Goal: Information Seeking & Learning: Learn about a topic

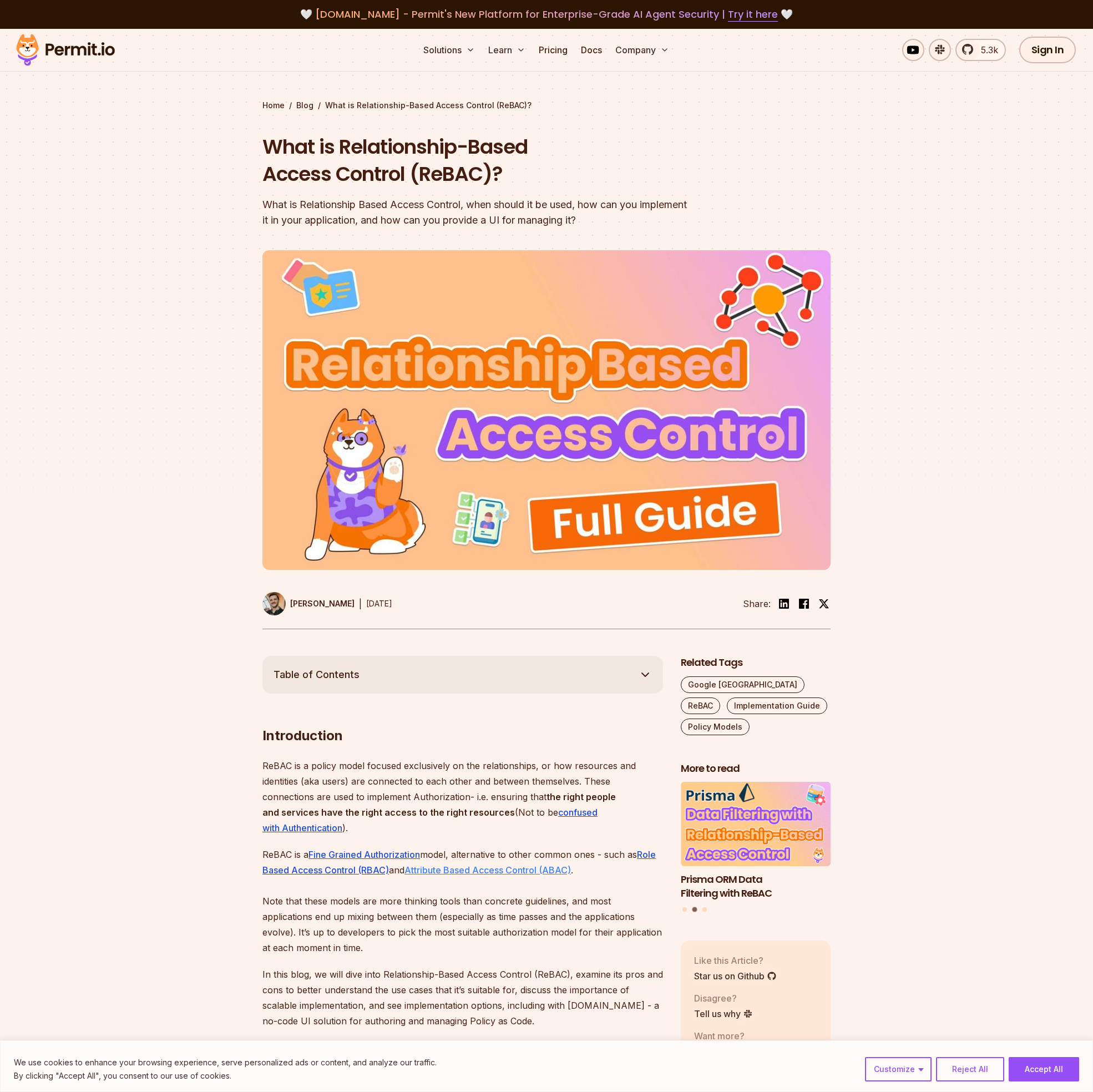
click at [495, 866] on u "Attribute Based Access Control (ABAC)" at bounding box center [488, 869] width 166 height 11
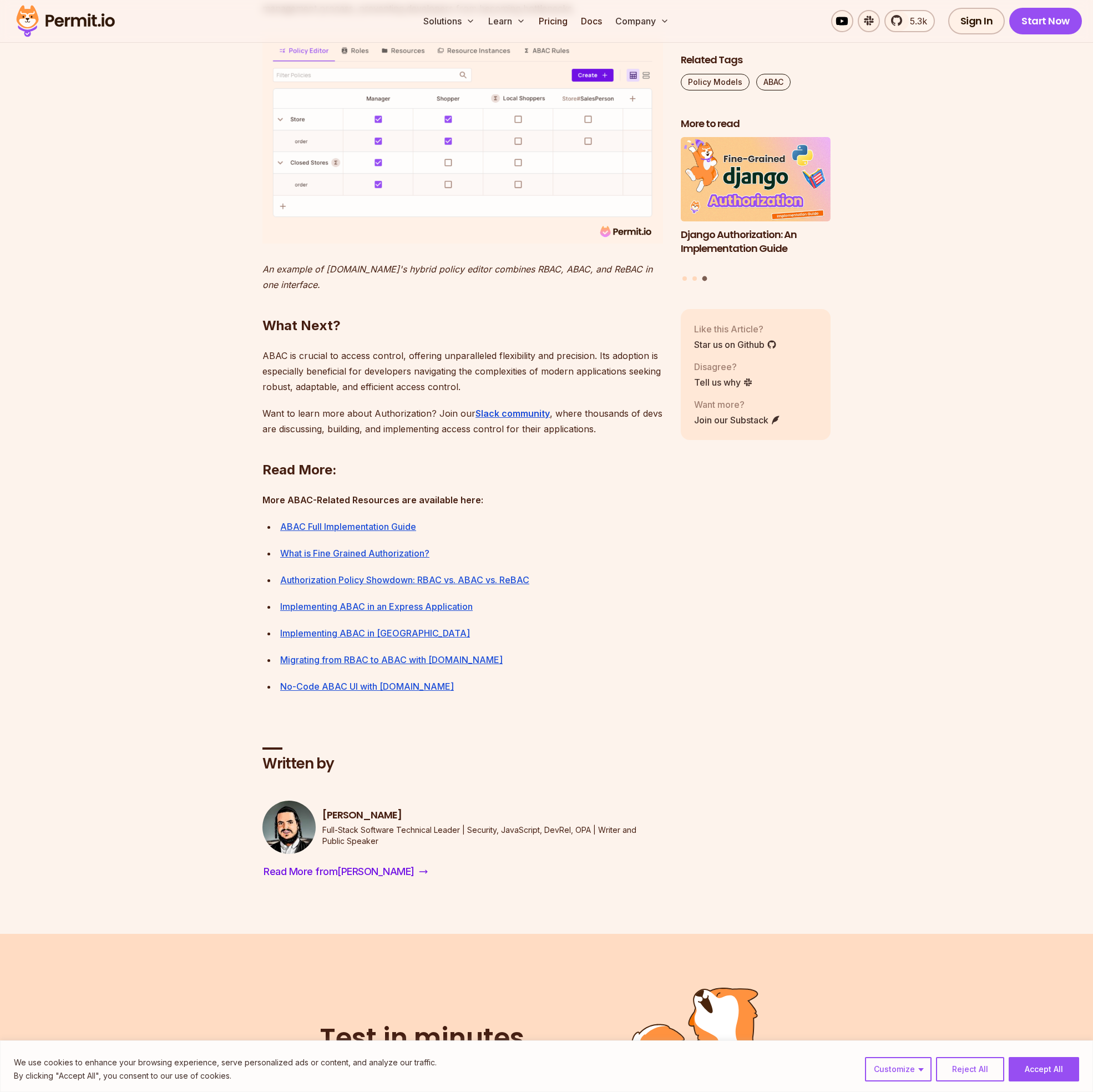
scroll to position [4553, 0]
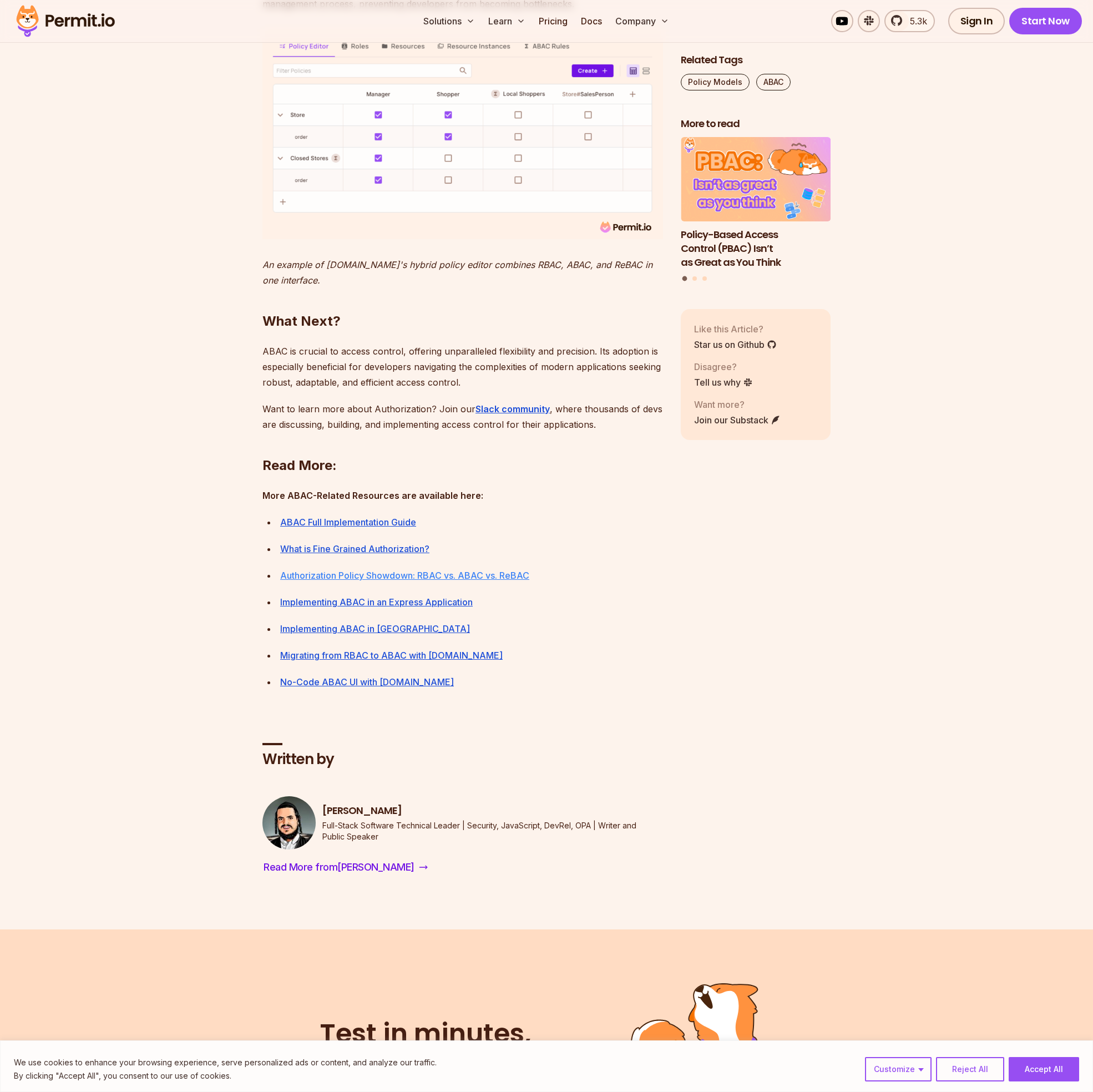
click at [342, 581] on link "Authorization Policy Showdown: RBAC vs. ABAC vs. ReBAC" at bounding box center [404, 575] width 249 height 11
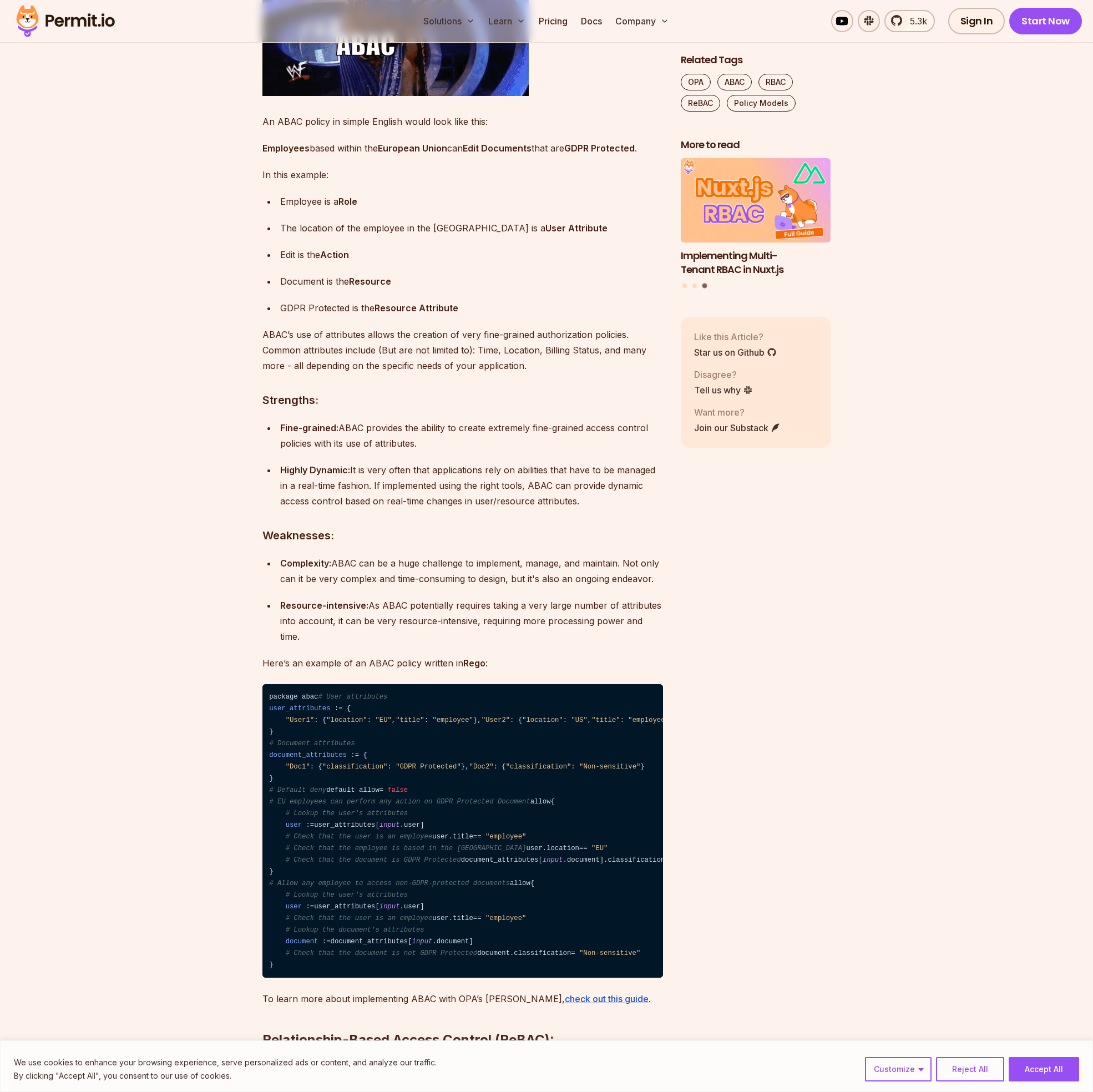
scroll to position [2979, 0]
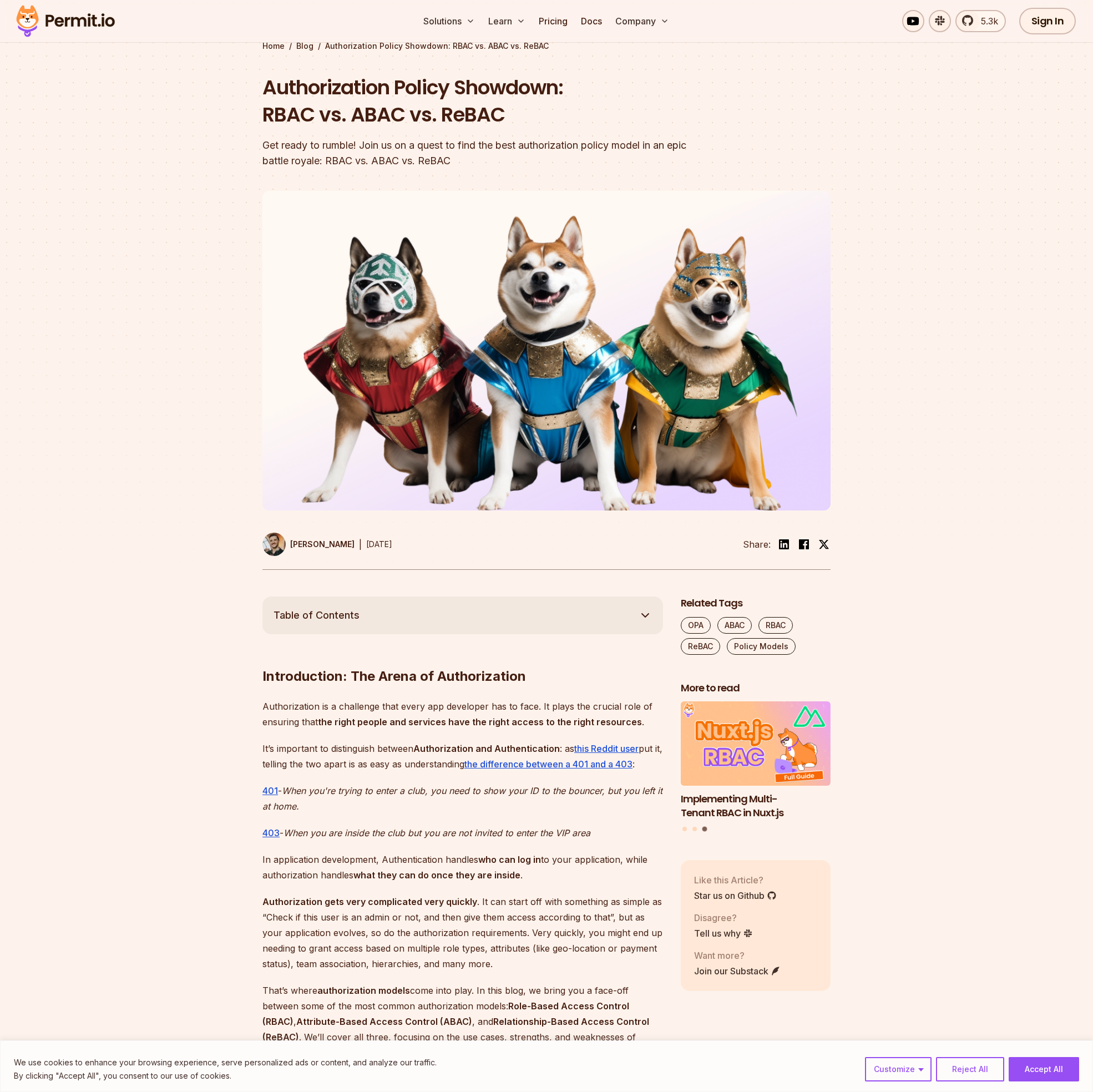
scroll to position [0, 0]
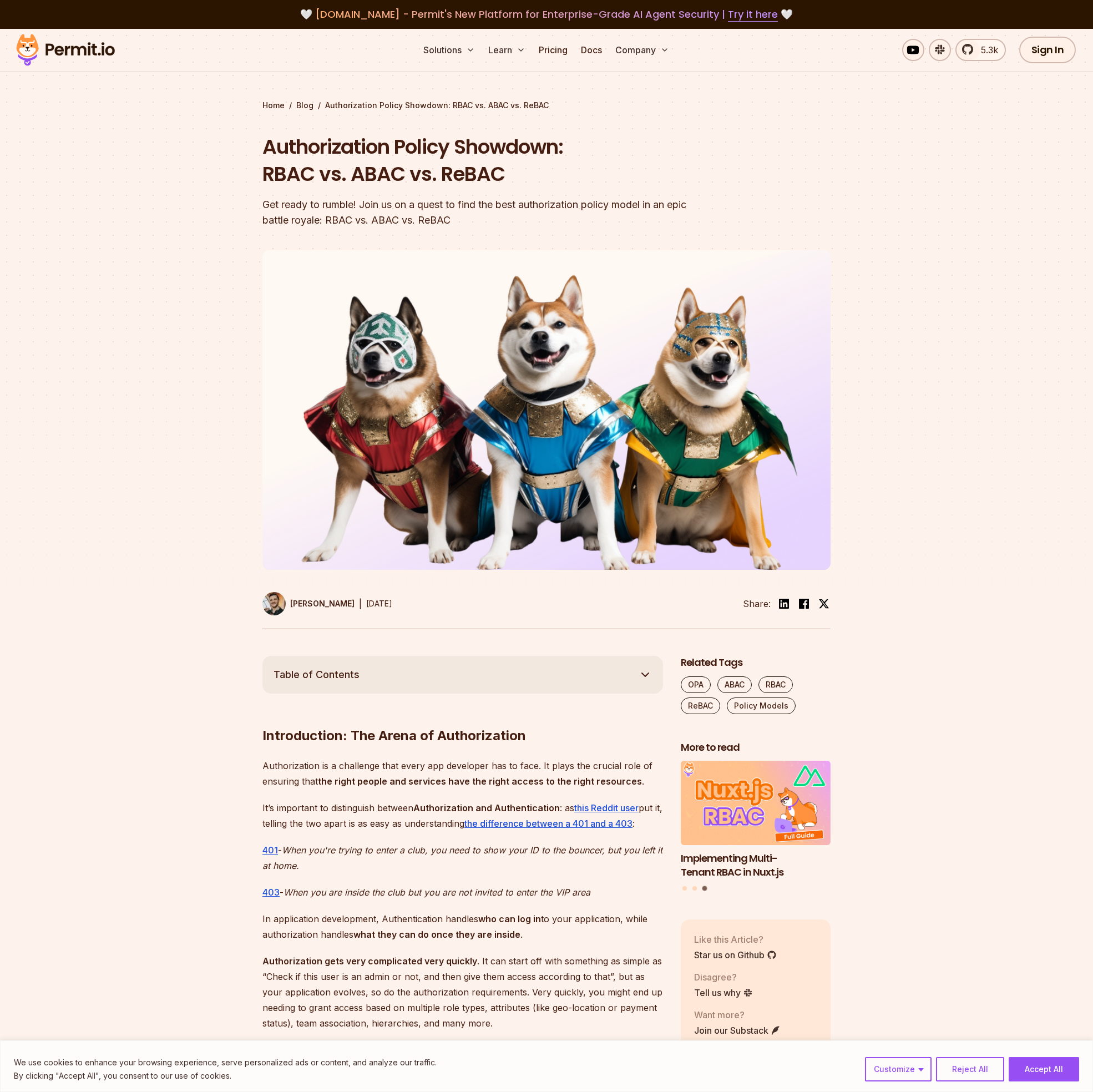
click at [67, 42] on img at bounding box center [65, 50] width 108 height 38
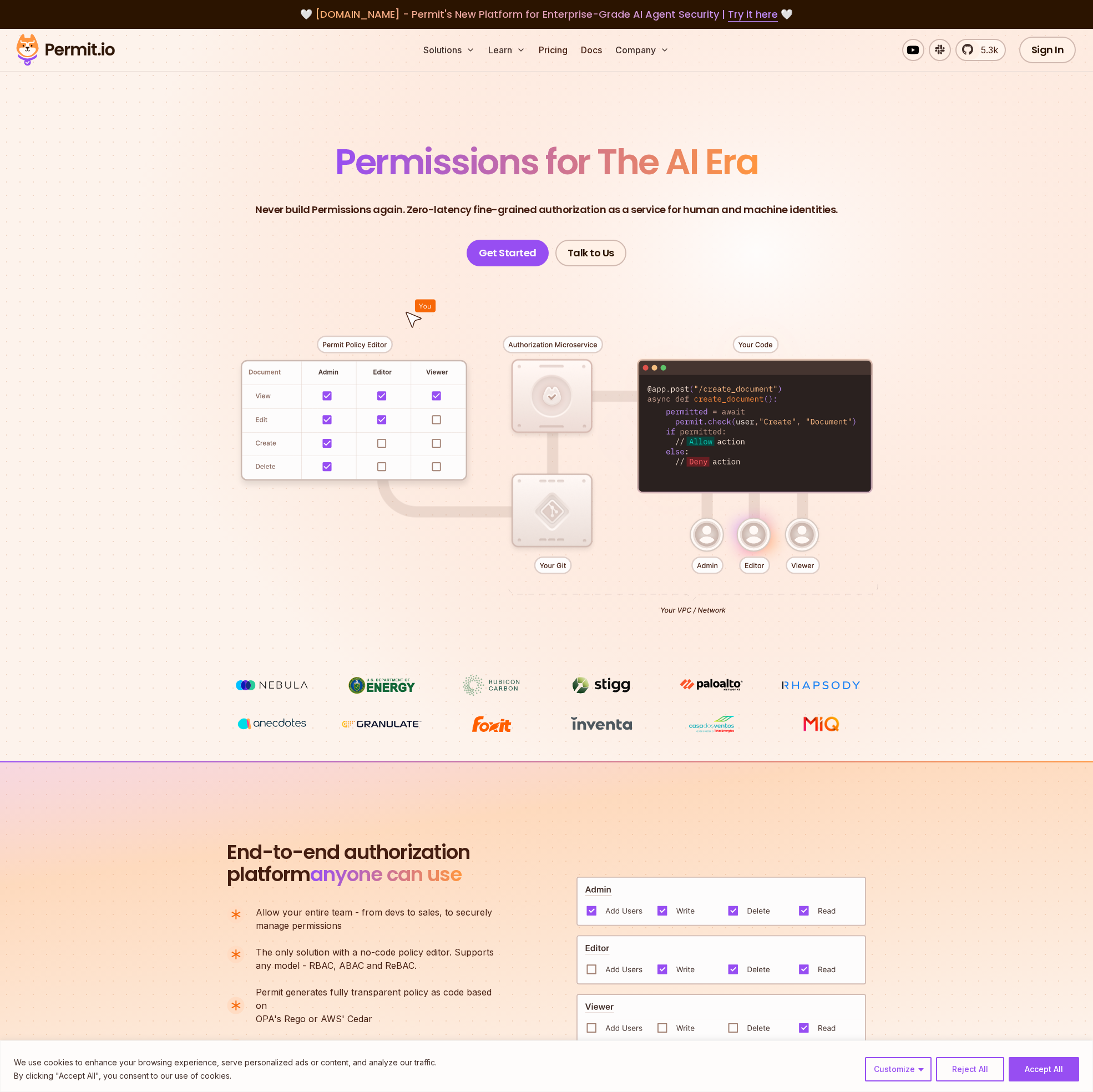
click at [546, 63] on div "Solutions Learn Pricing Docs Company 5.3k Sign In Start Now" at bounding box center [546, 49] width 1093 height 42
click at [548, 44] on link "Pricing" at bounding box center [553, 50] width 38 height 23
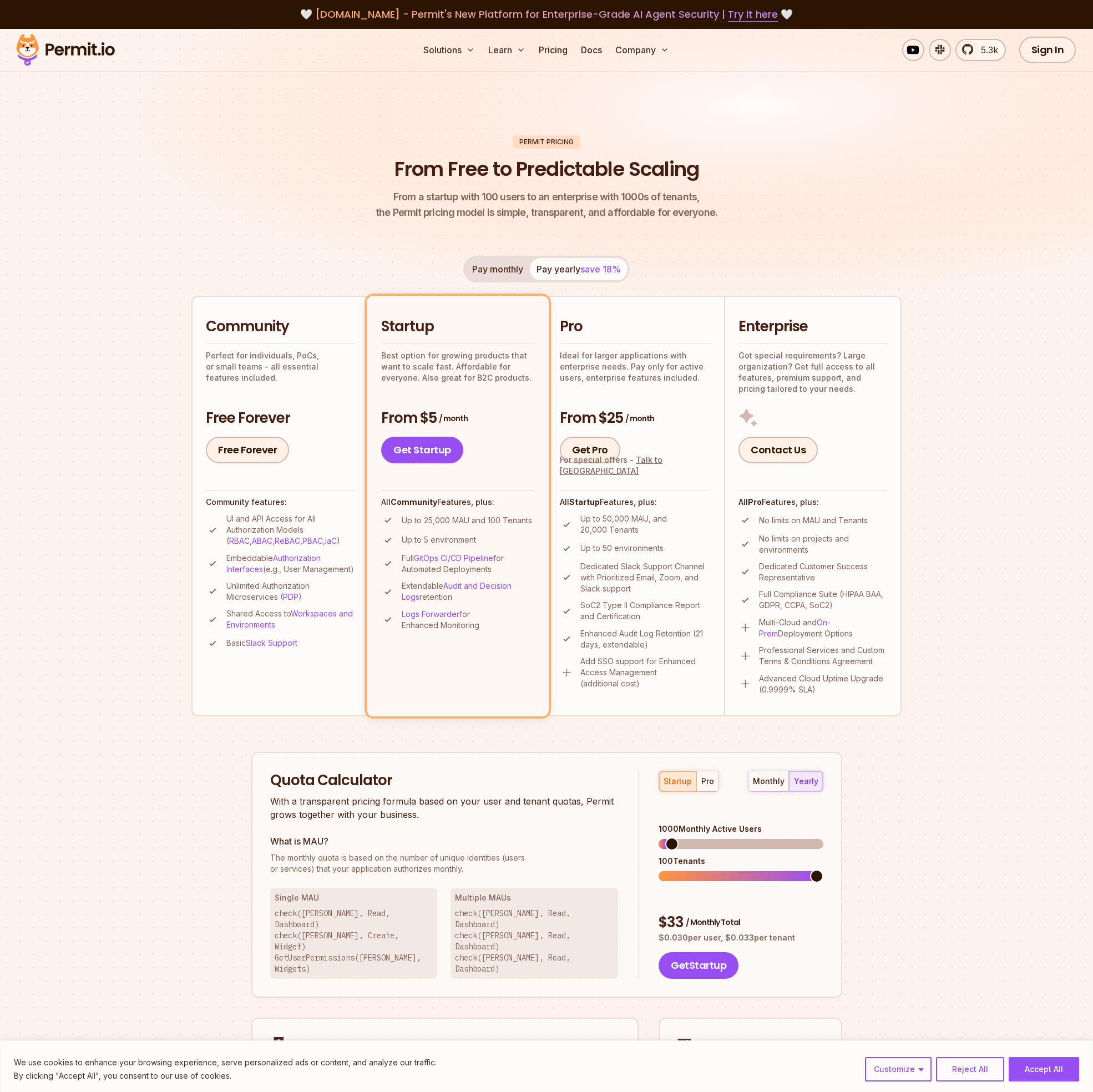
click at [880, 160] on header "Permit Pricing From Free to Predictable Scaling From a startup with 100 users t…" at bounding box center [546, 178] width 710 height 86
click at [953, 357] on section "Permit Pricing From Free to Predictable Scaling From a startup with 100 users t…" at bounding box center [546, 628] width 1093 height 1200
drag, startPoint x: 1037, startPoint y: 110, endPoint x: 1072, endPoint y: 101, distance: 36.1
click at [1037, 110] on img at bounding box center [546, 174] width 1093 height 291
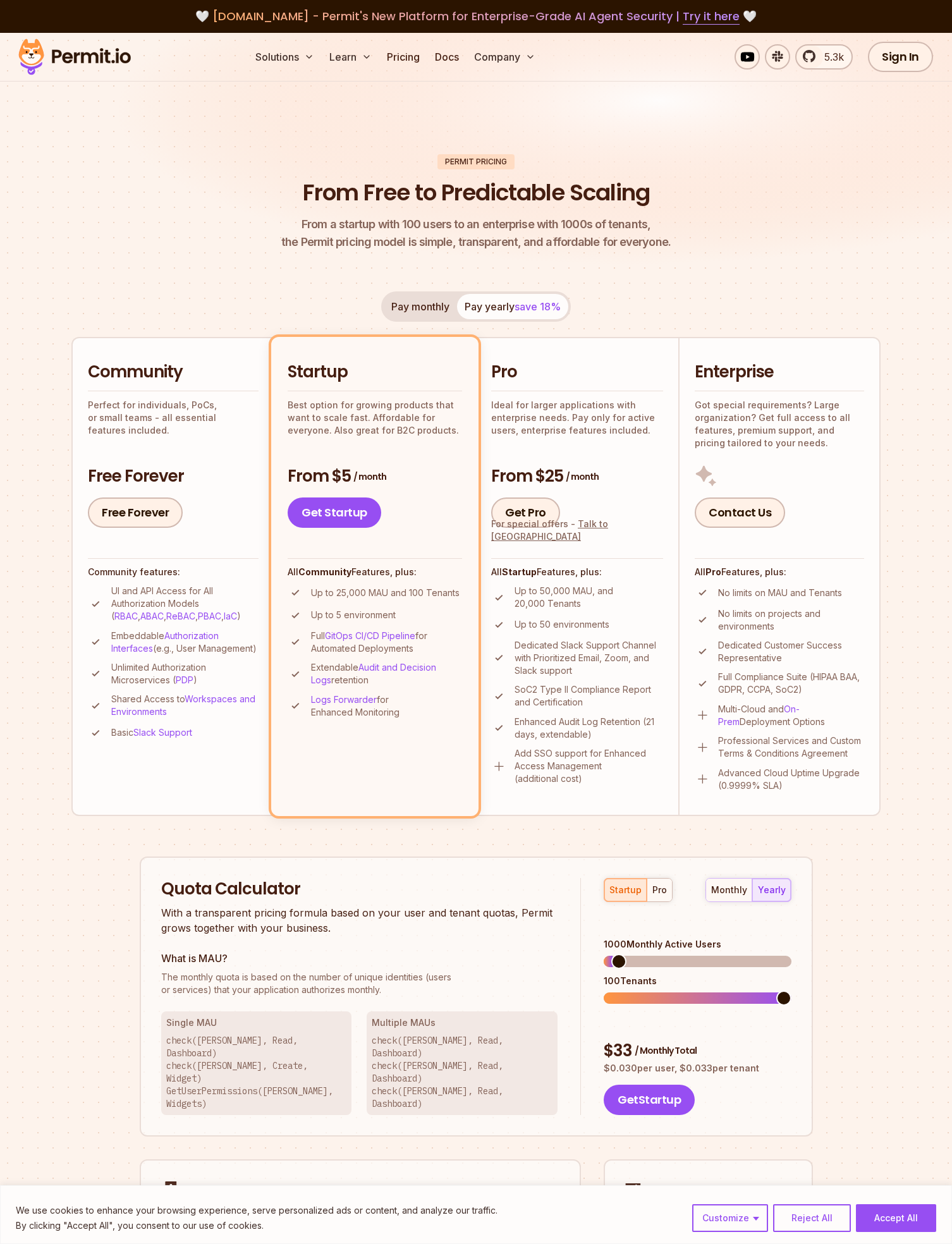
click at [821, 213] on header "Permit Pricing From Free to Predictable Scaling From a startup with 100 users t…" at bounding box center [475, 202] width 809 height 98
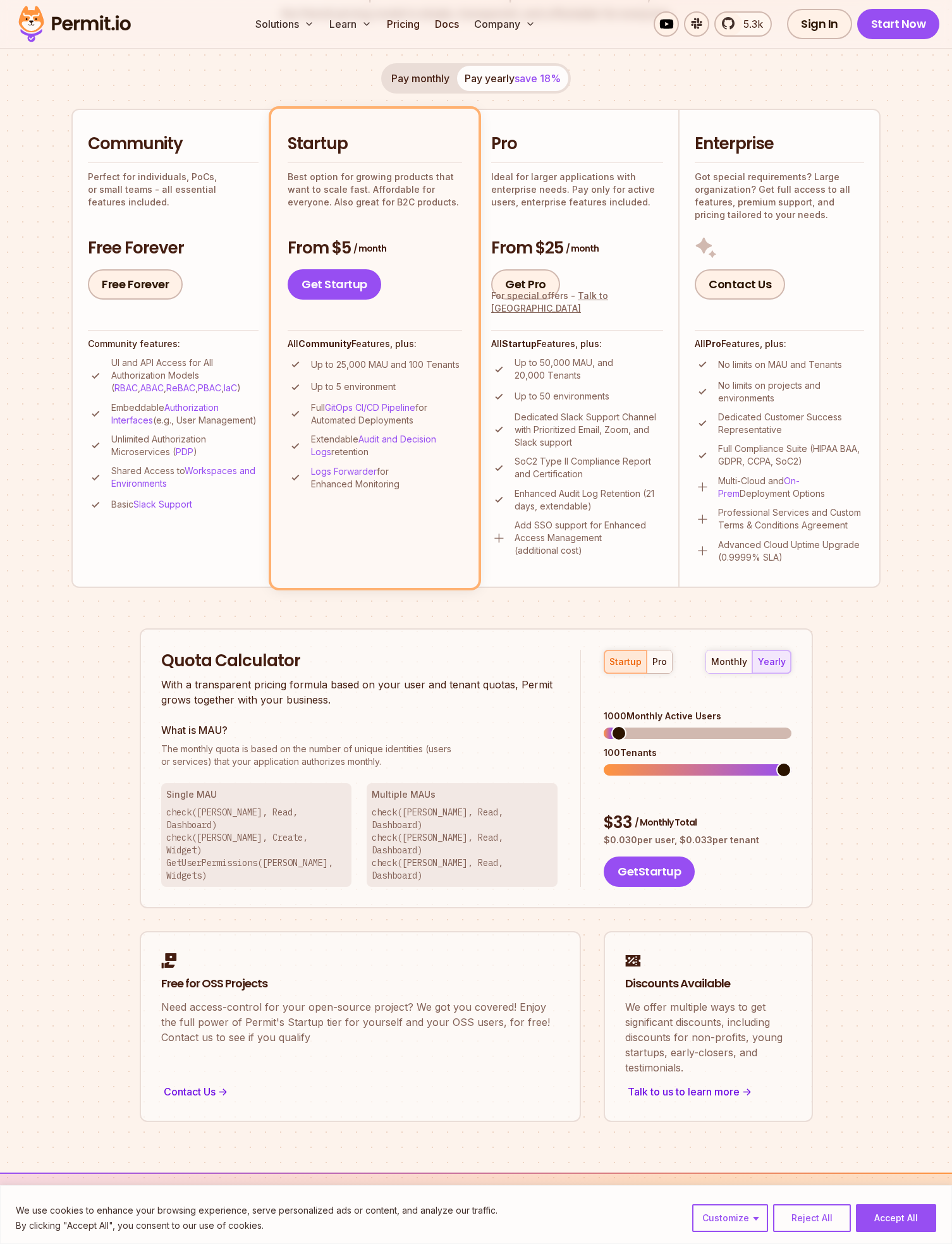
scroll to position [186, 0]
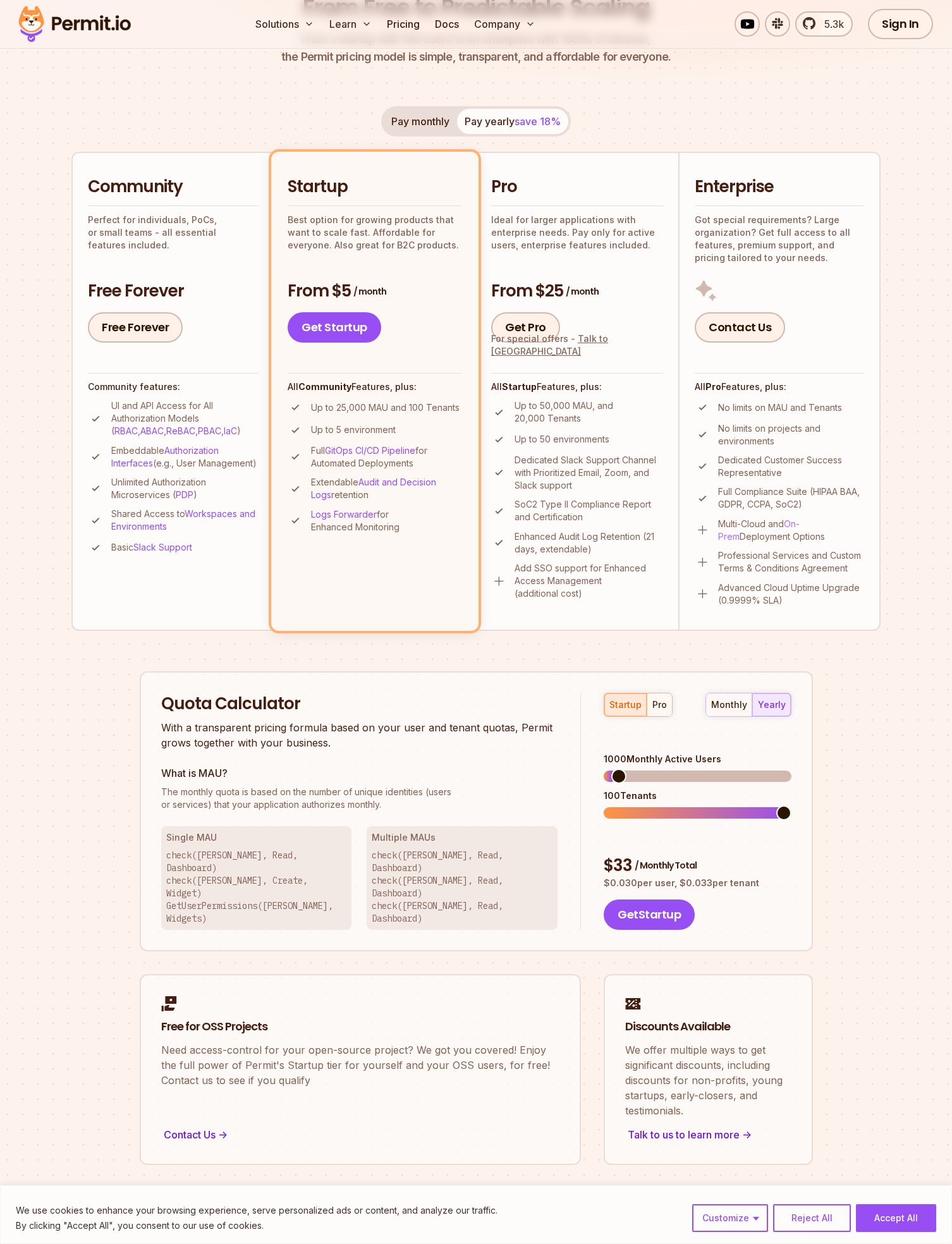
click at [800, 519] on link "On-Prem" at bounding box center [758, 530] width 82 height 24
click at [791, 806] on span at bounding box center [783, 813] width 15 height 15
click at [853, 752] on div "Permit Pricing From Free to Predictable Scaling From a startup with 100 users t…" at bounding box center [475, 567] width 809 height 1196
click at [658, 707] on div "pro" at bounding box center [660, 704] width 15 height 13
click at [612, 806] on span at bounding box center [618, 813] width 15 height 15
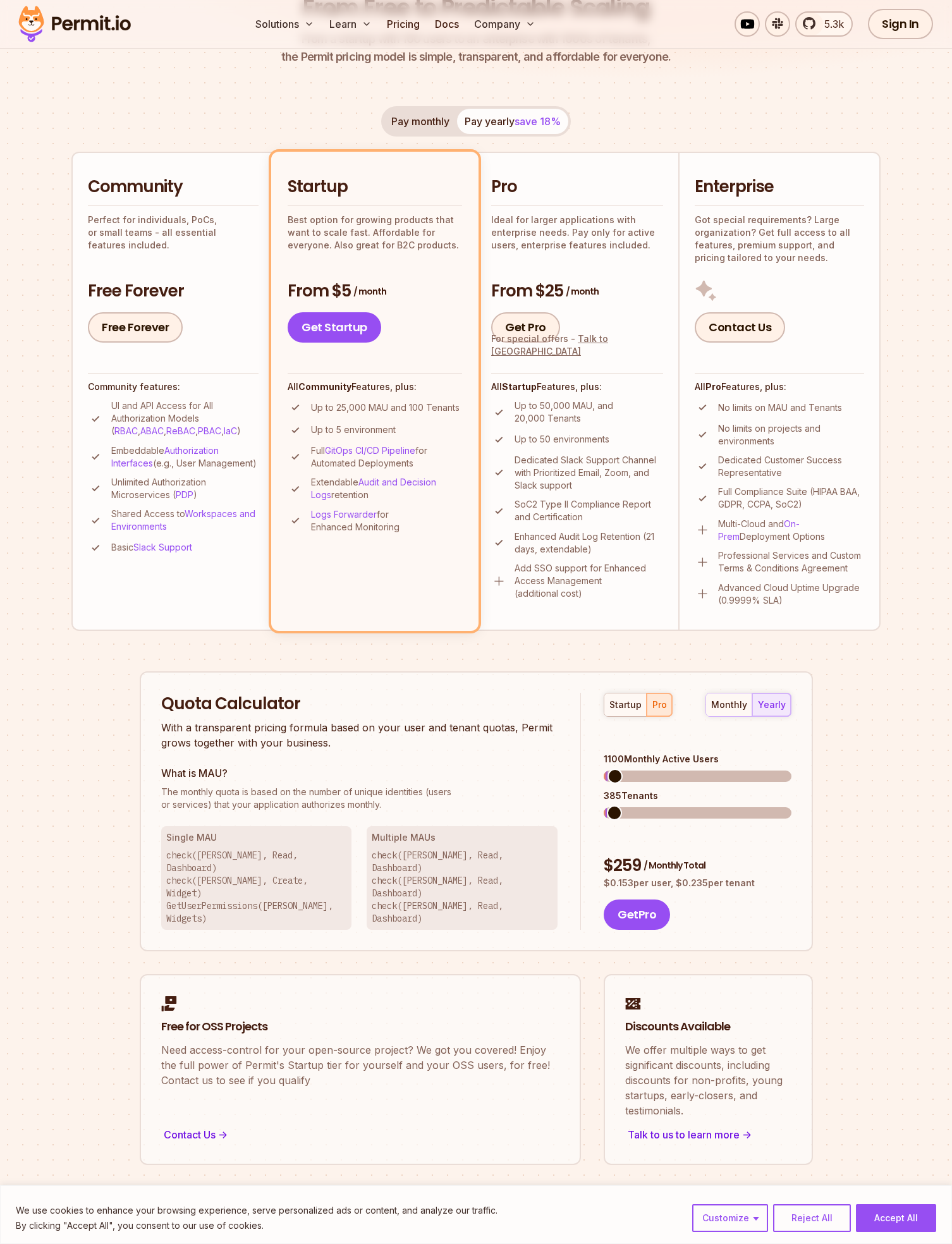
click at [607, 768] on span at bounding box center [614, 775] width 15 height 15
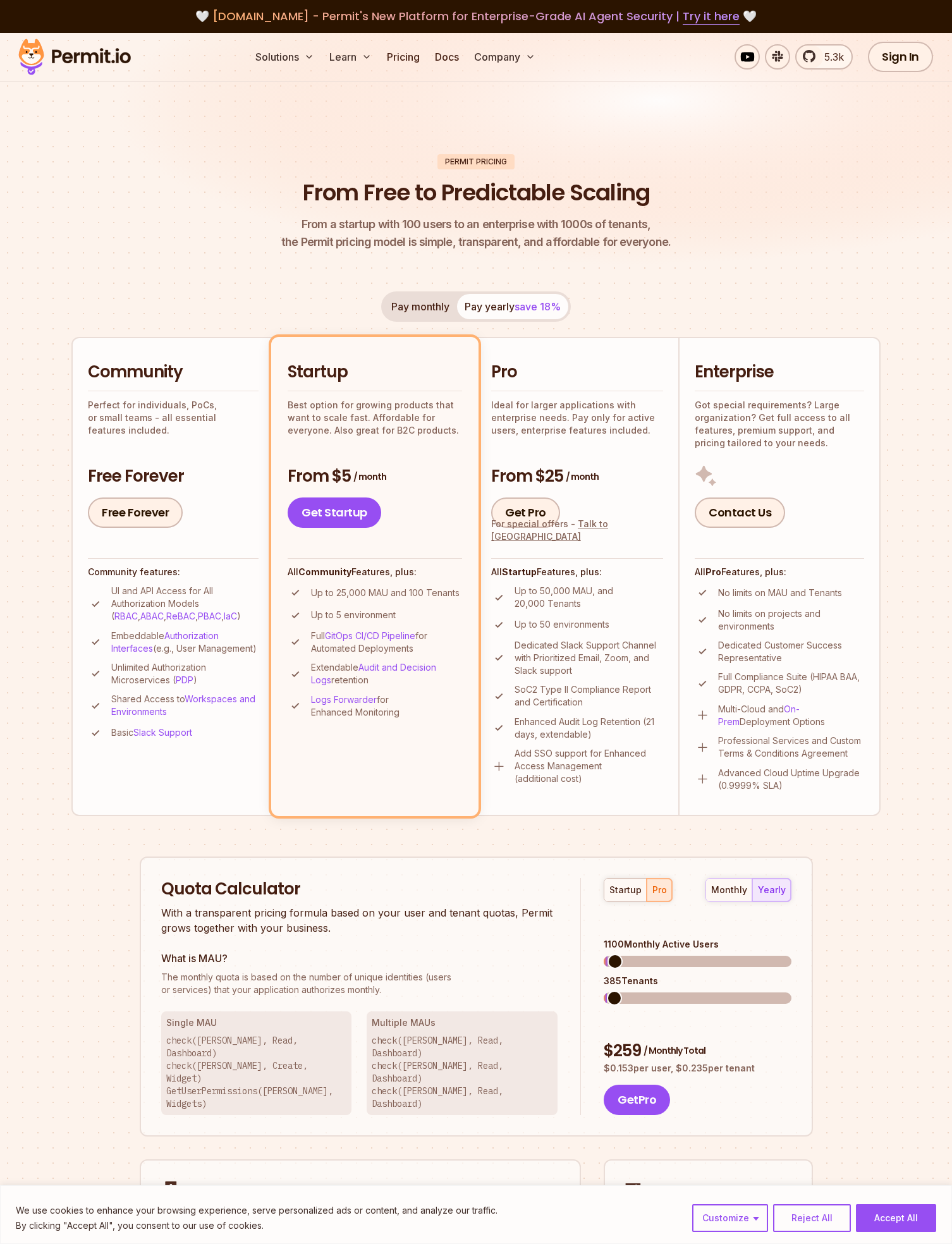
click at [423, 307] on button "Pay monthly" at bounding box center [421, 307] width 73 height 26
click at [497, 303] on button "Pay yearly save 18%" at bounding box center [513, 307] width 112 height 26
click at [736, 293] on div "Pay monthly Pay yearly save 18% Community Perfect for individuals, PoCs, or sma…" at bounding box center [475, 553] width 809 height 524
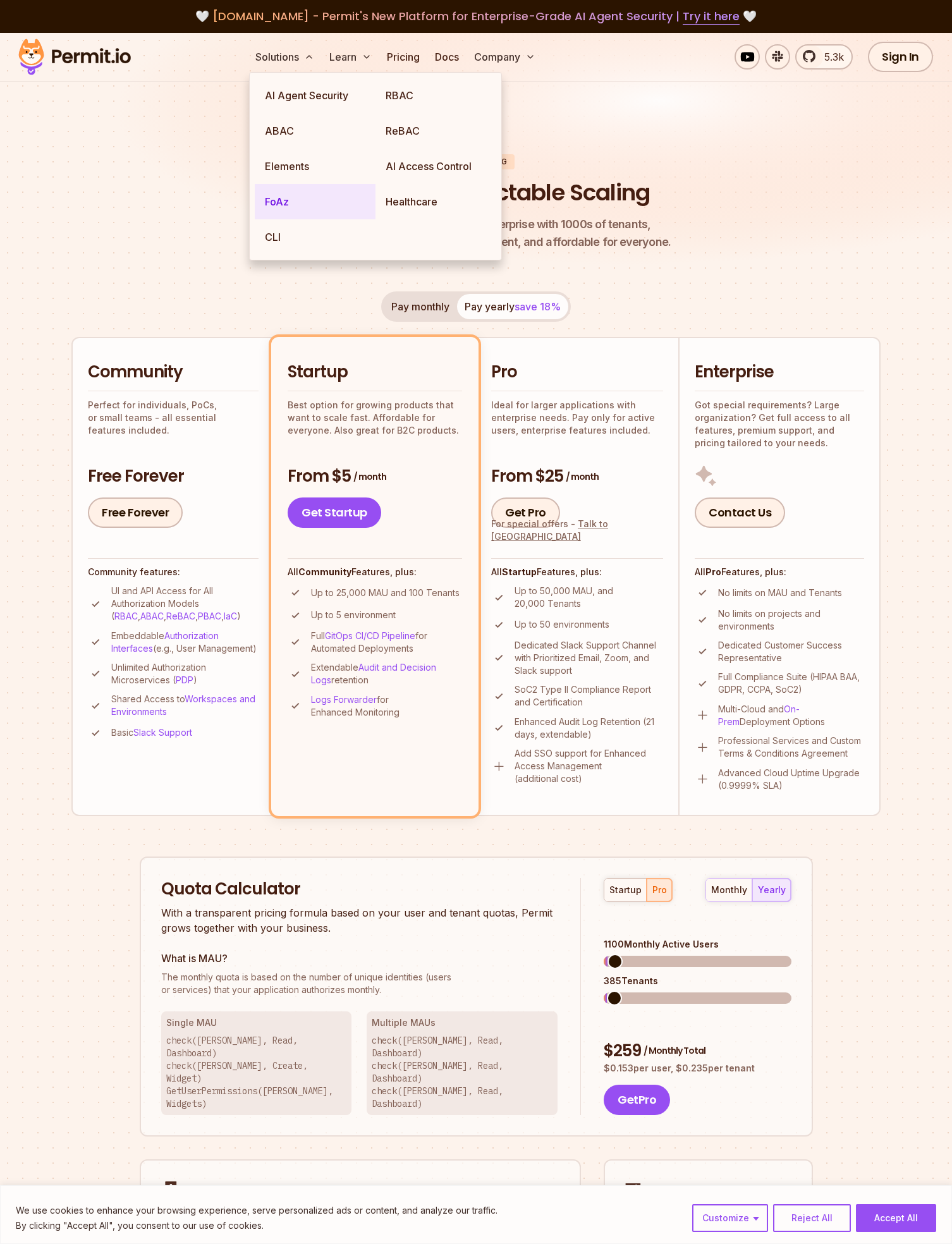
click at [286, 200] on link "FoAz" at bounding box center [315, 201] width 120 height 36
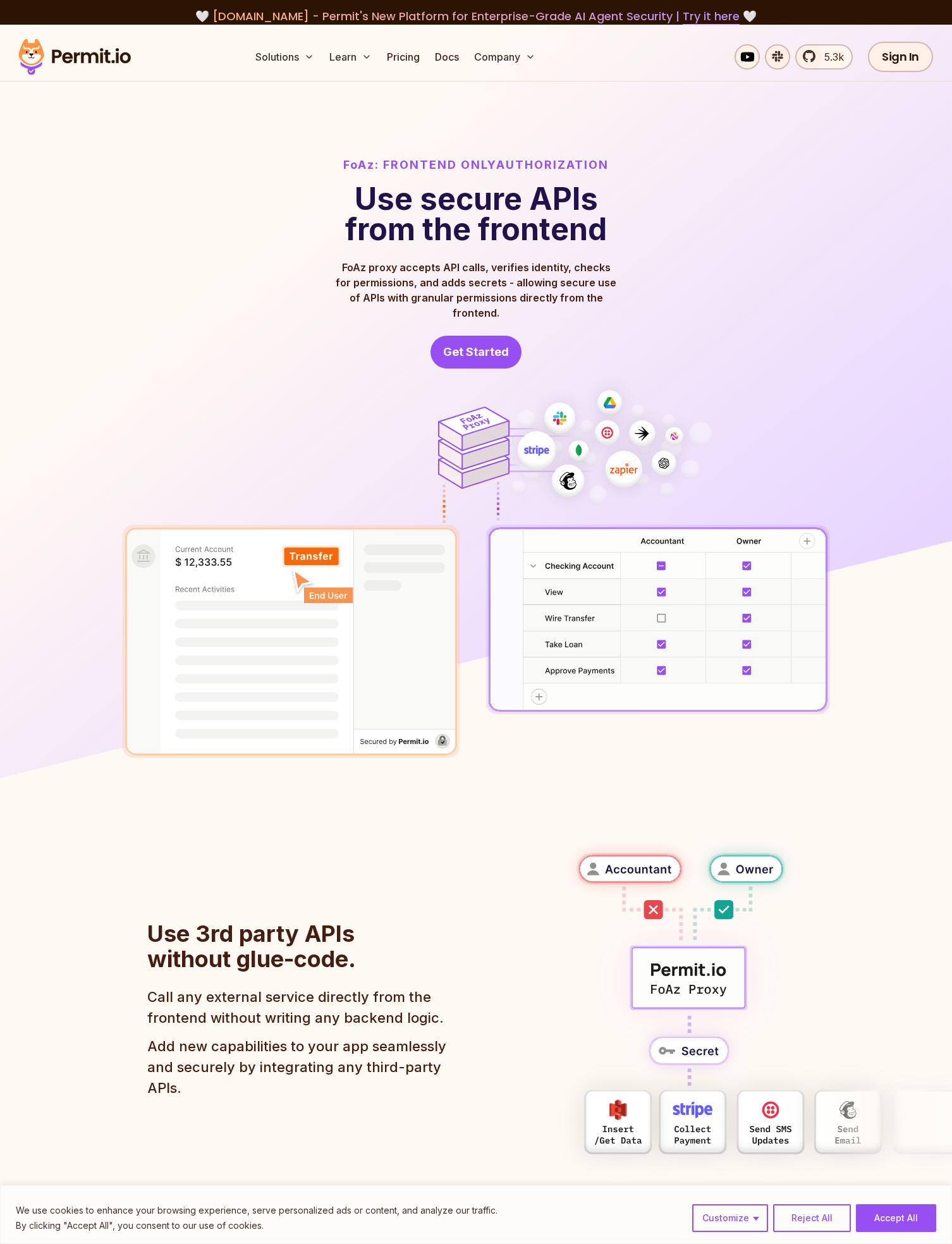
click at [655, 136] on img at bounding box center [476, 402] width 952 height 754
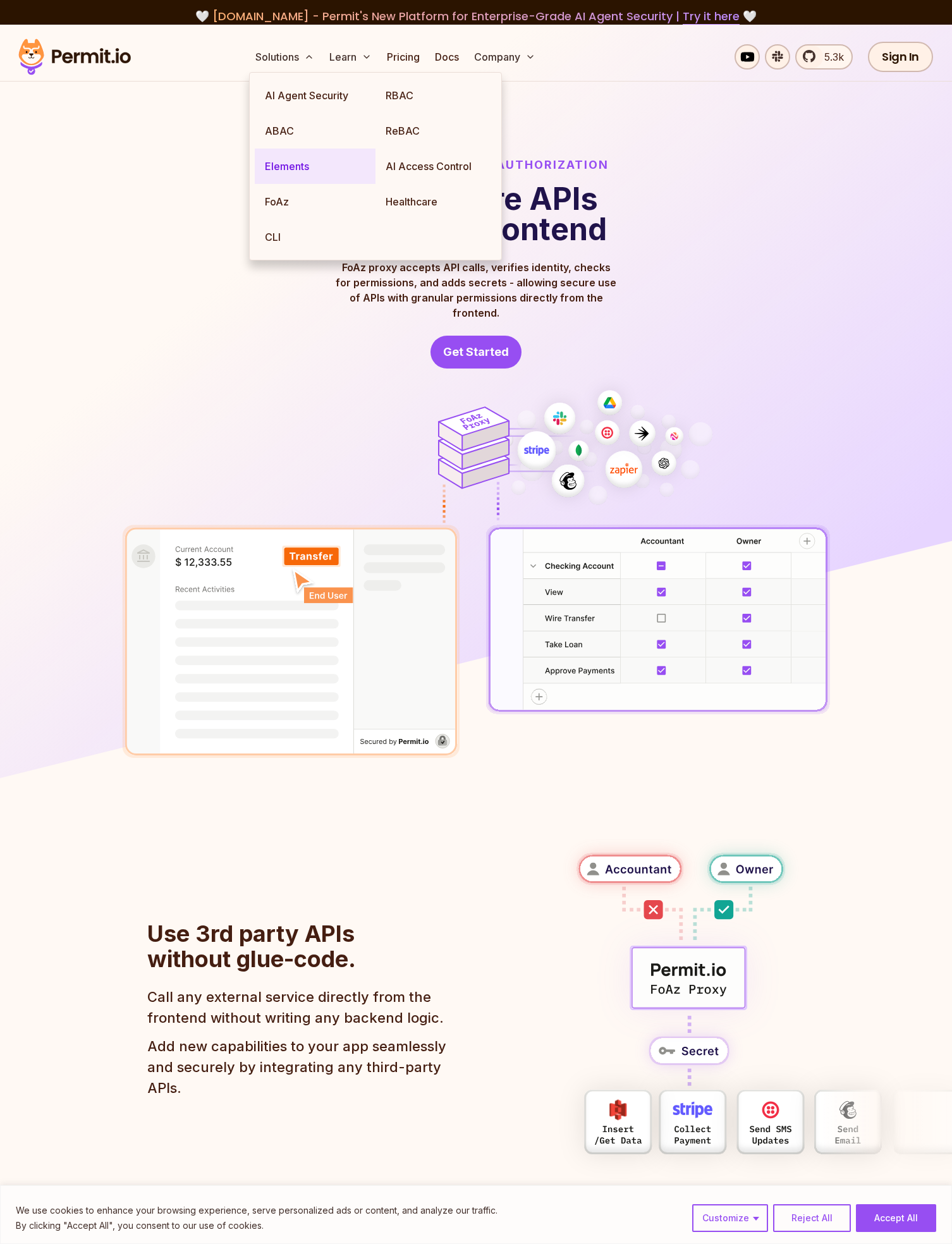
click at [287, 161] on link "Elements" at bounding box center [315, 166] width 120 height 36
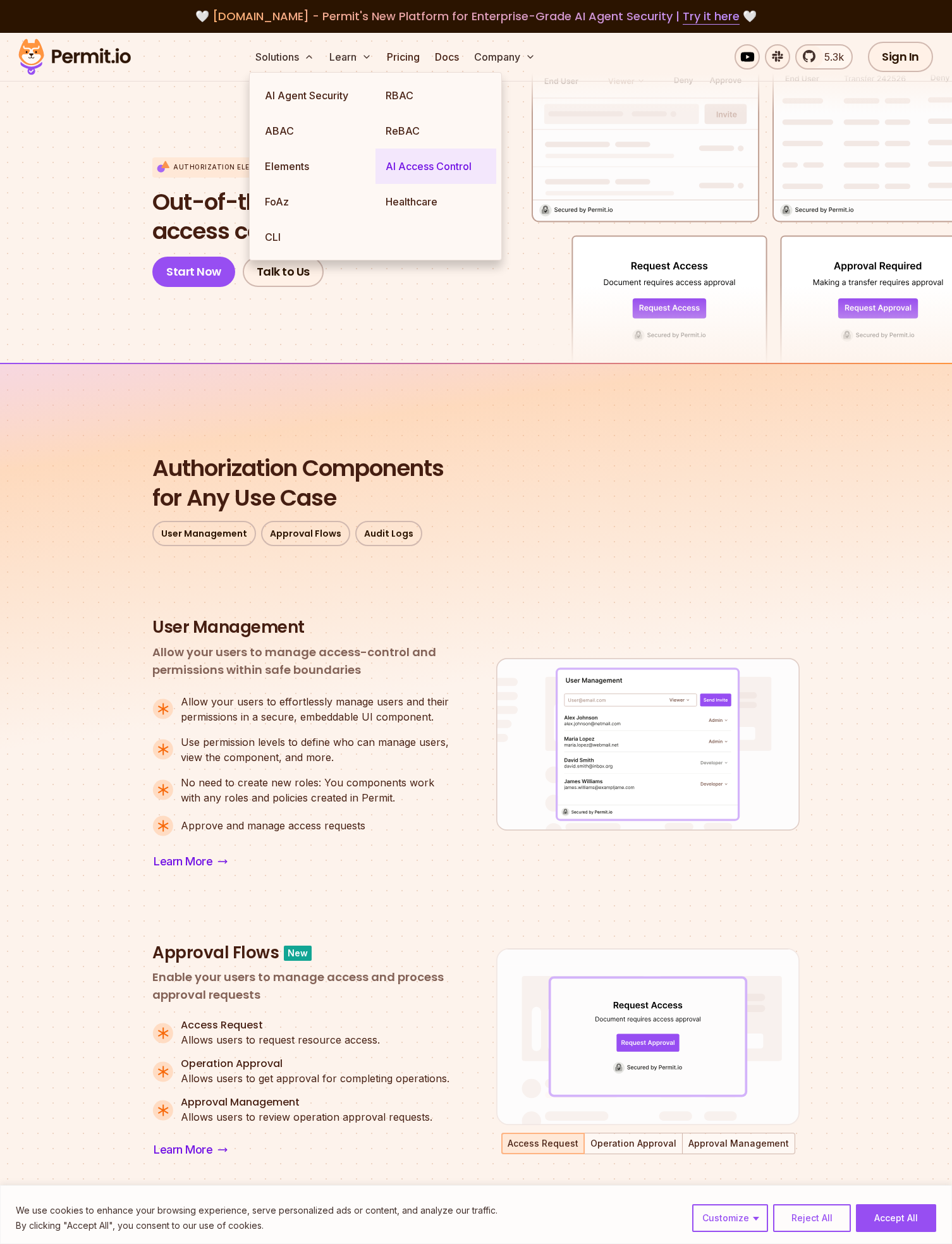
click at [433, 161] on link "AI Access Control" at bounding box center [436, 166] width 120 height 36
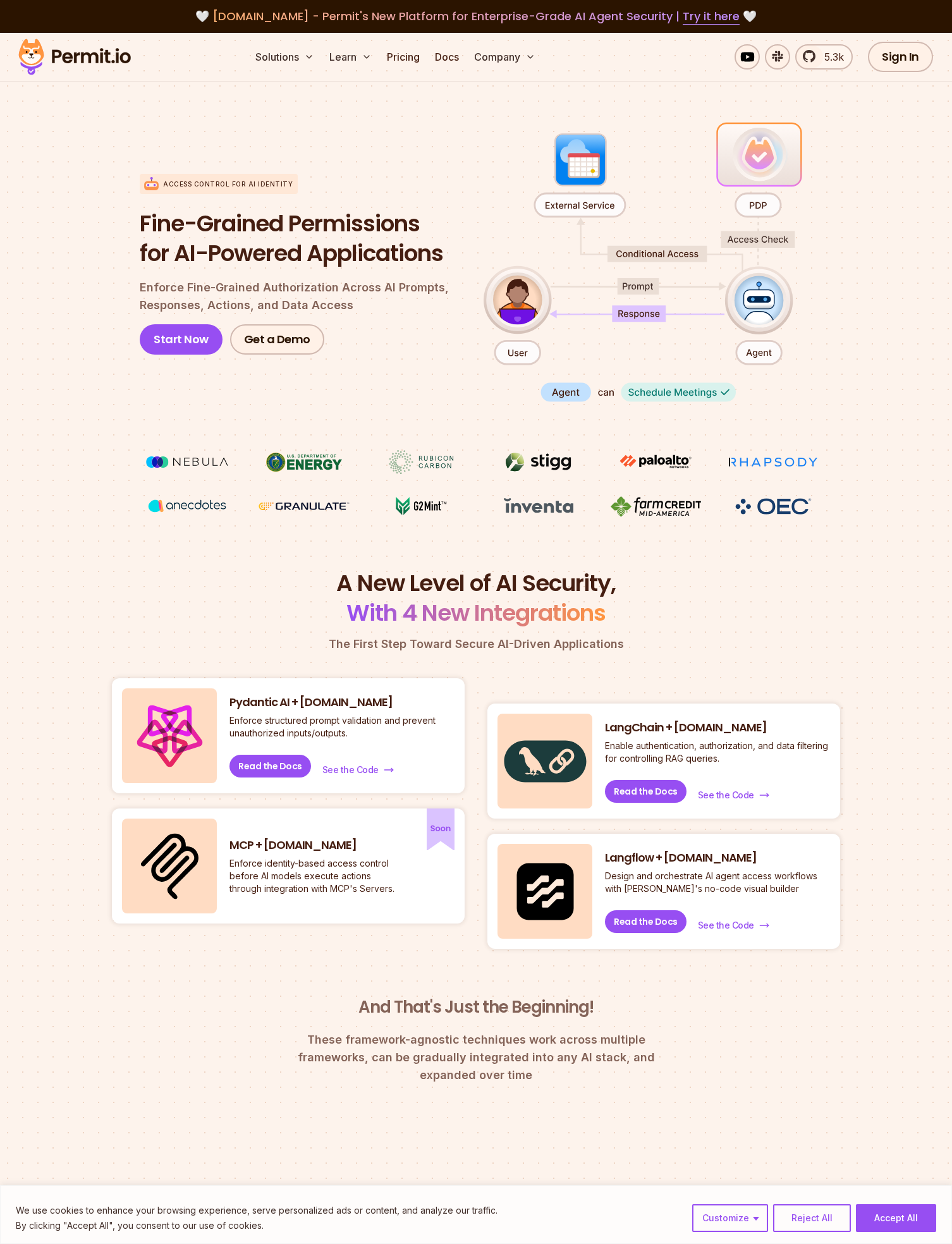
click at [869, 272] on section "Access control for AI Identity Fine-Grained Permissions for AI-Powered Applicat…" at bounding box center [476, 318] width 952 height 501
click at [813, 1219] on button "Reject All" at bounding box center [812, 1217] width 78 height 28
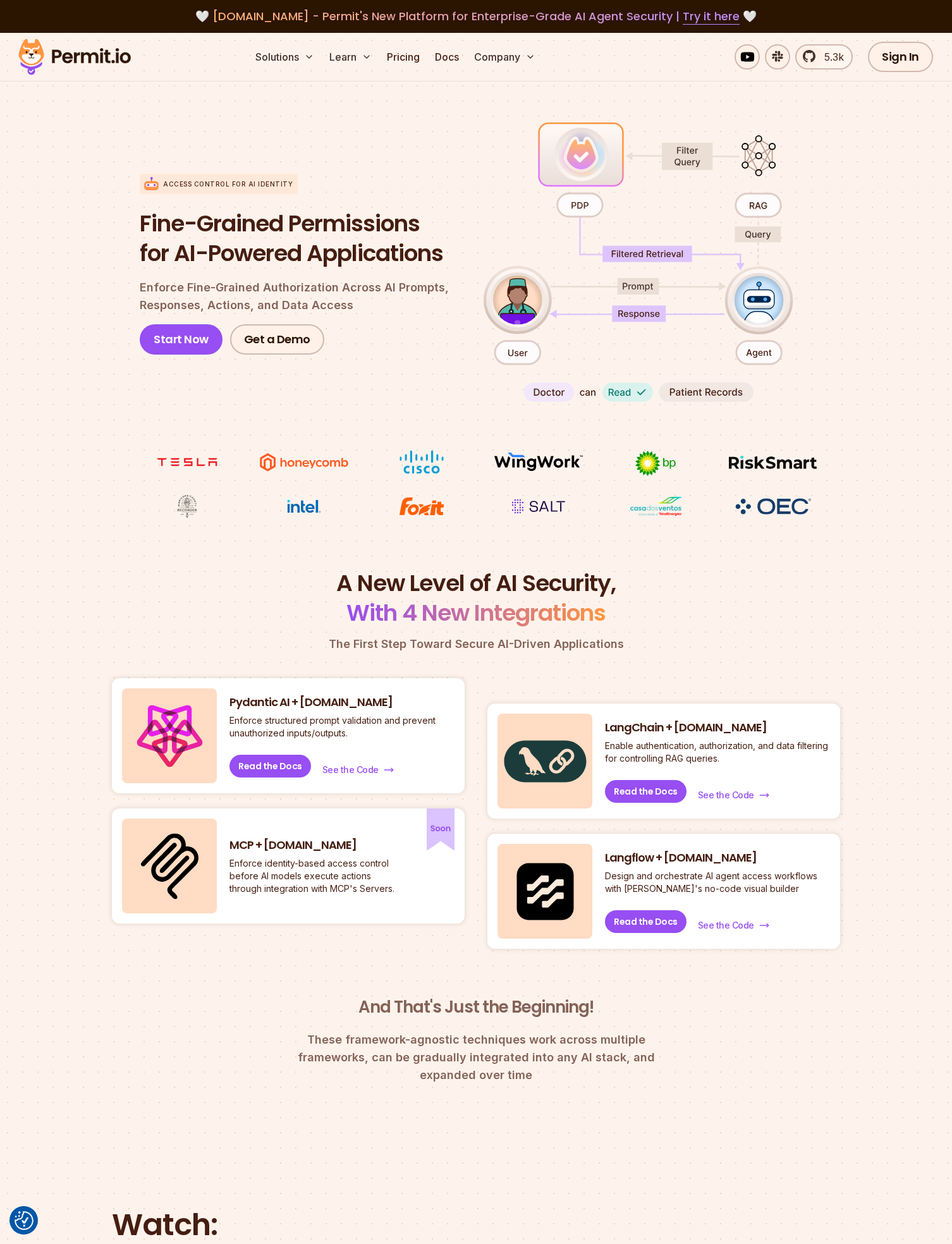
click at [837, 646] on p "The First Step Toward Secure AI-Driven Applications" at bounding box center [475, 644] width 728 height 18
click at [848, 513] on section "Access control for AI Identity Fine-Grained Permissions for AI-Powered Applicat…" at bounding box center [476, 318] width 952 height 501
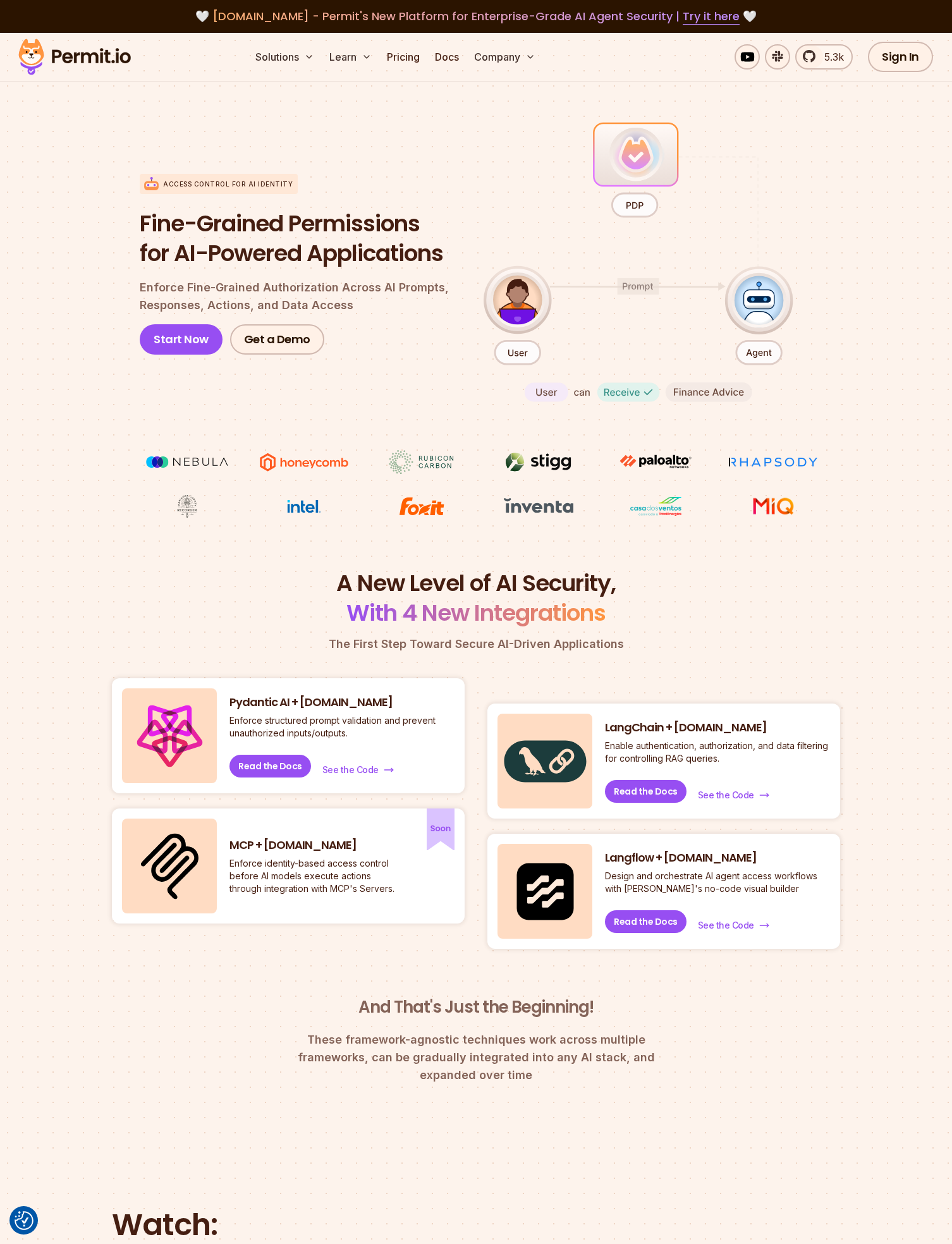
click at [793, 584] on h2 "A New Level of AI Security, With 4 New Integrations" at bounding box center [475, 598] width 728 height 59
click at [888, 310] on section "Access control for AI Identity Fine-Grained Permissions for AI-Powered Applicat…" at bounding box center [476, 318] width 952 height 501
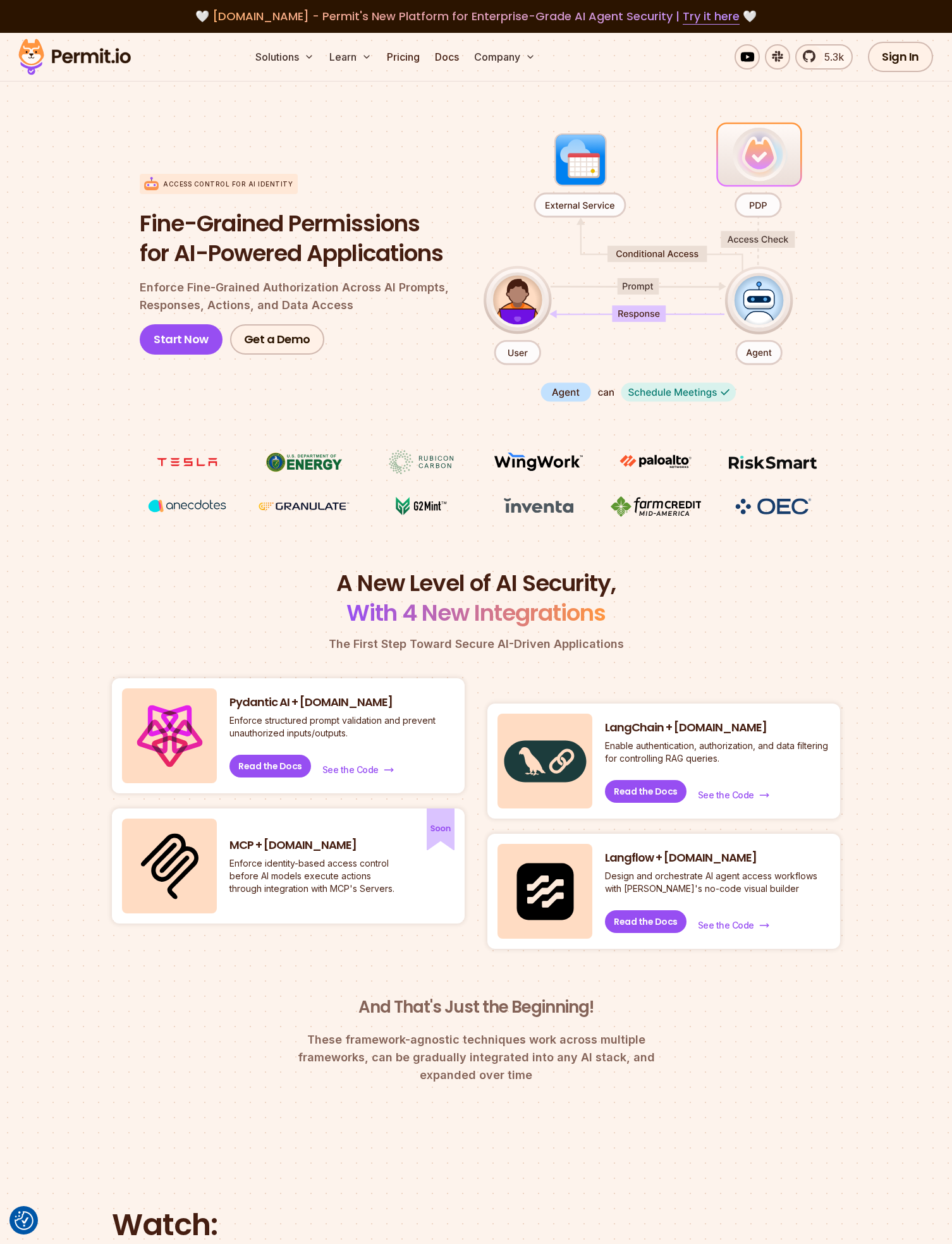
click at [550, 558] on section "Access control for AI Identity Fine-Grained Permissions for AI-Powered Applicat…" at bounding box center [476, 318] width 952 height 501
click at [356, 132] on div "Access control for AI Identity Fine-Grained Permissions for AI-Powered Applicat…" at bounding box center [301, 264] width 324 height 290
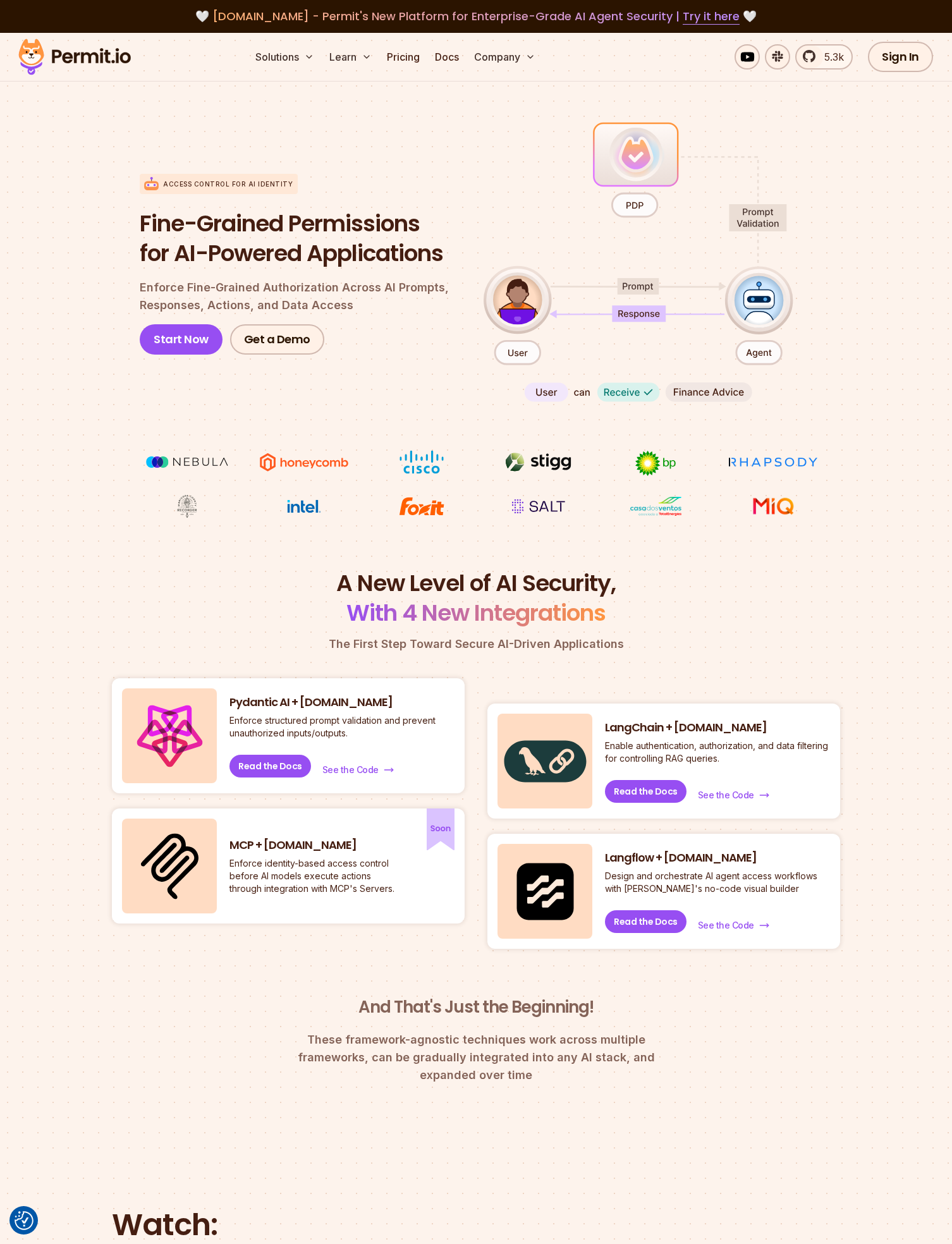
click at [67, 64] on img at bounding box center [74, 57] width 123 height 43
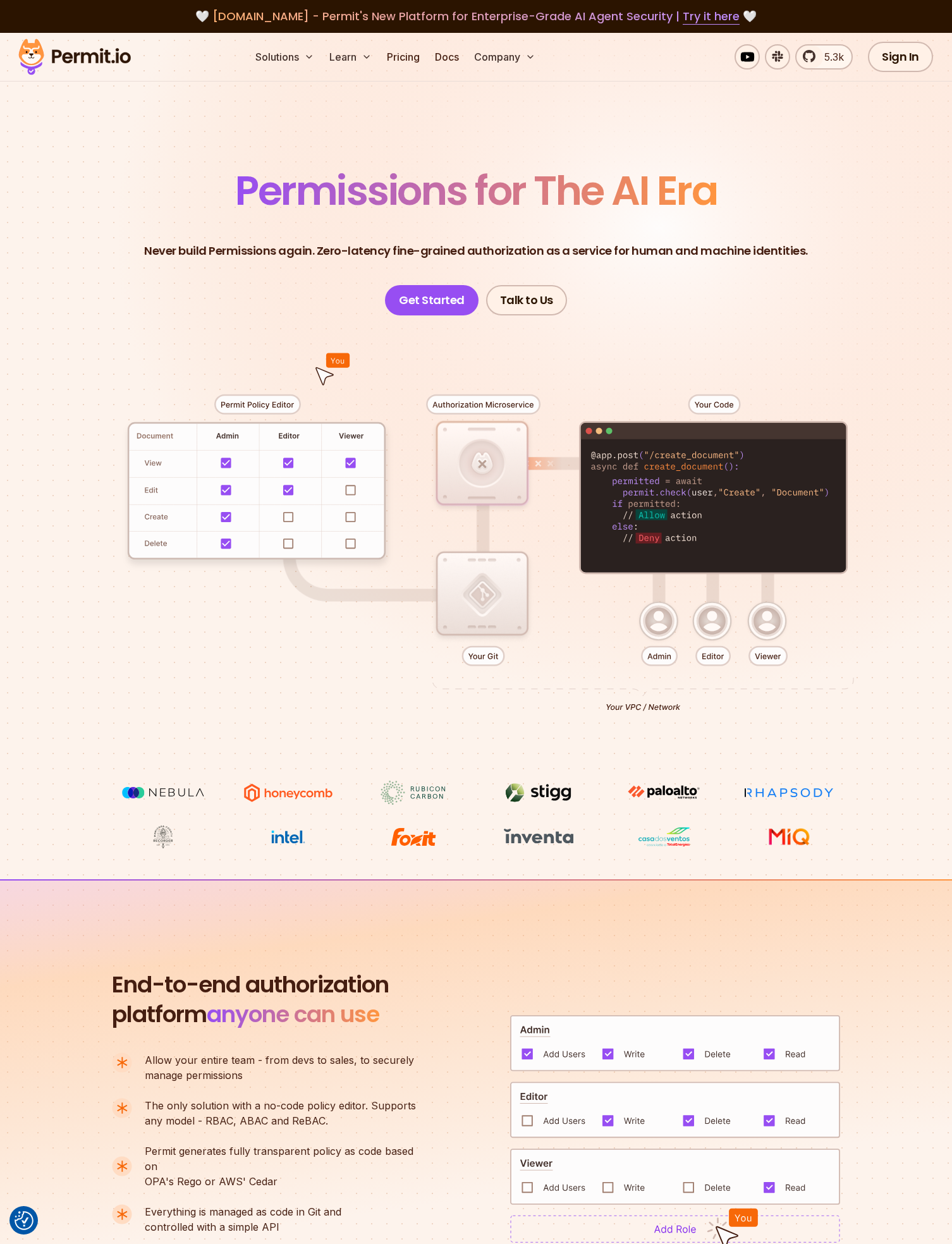
click at [563, 882] on section "End-to-end authorization platform anyone can use A no-code authorization platfo…" at bounding box center [476, 1113] width 952 height 469
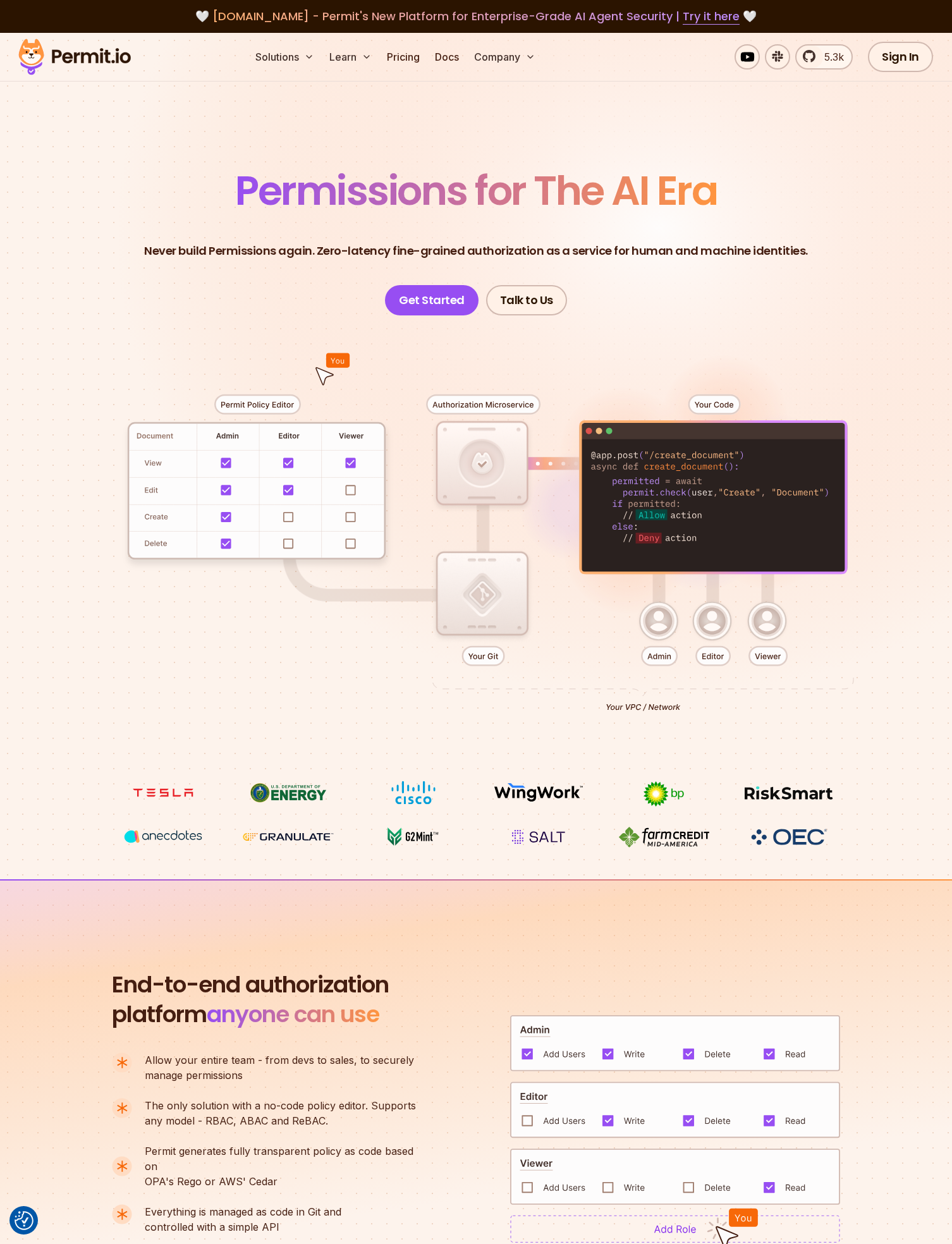
click at [693, 390] on div at bounding box center [476, 547] width 885 height 465
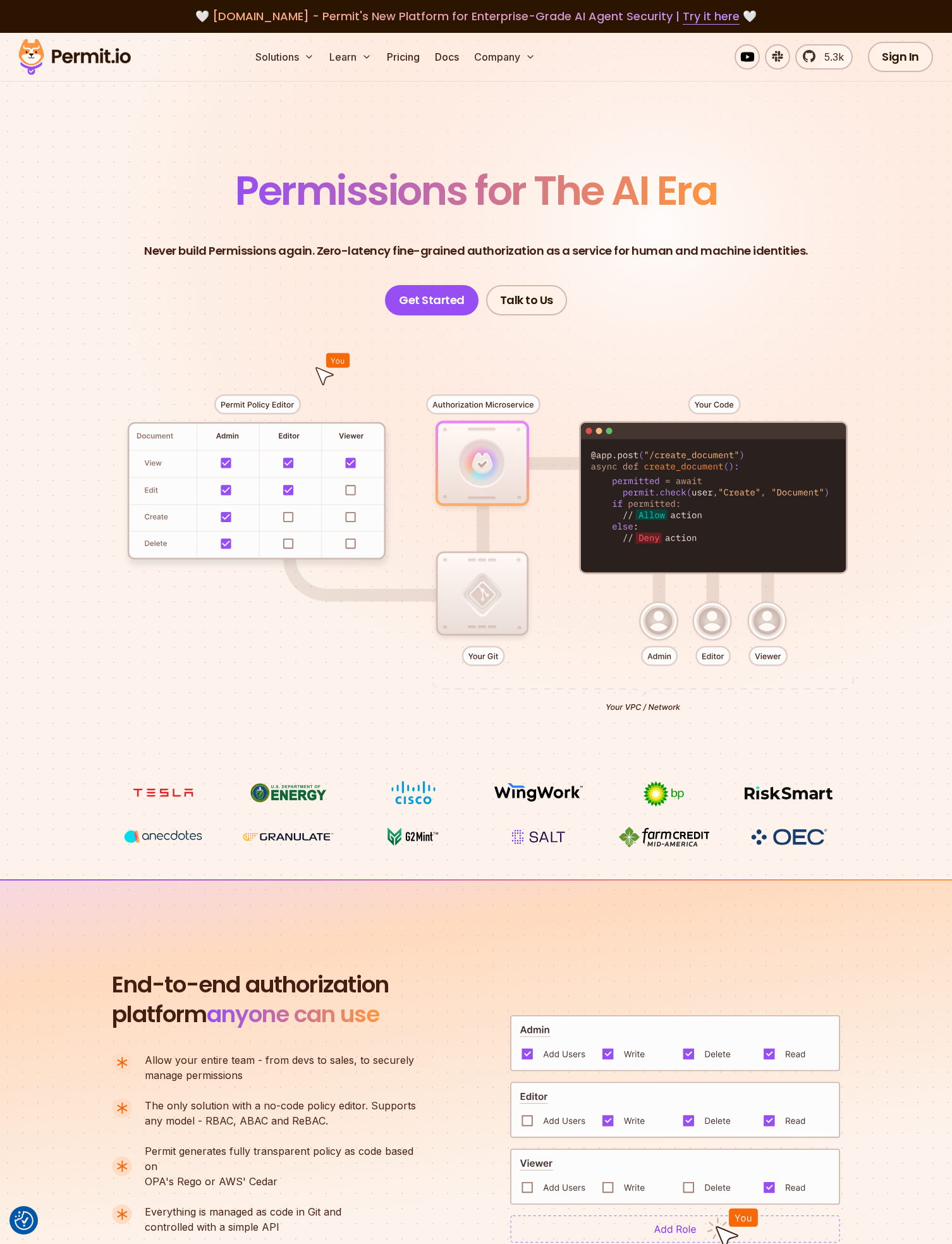
click at [641, 375] on div at bounding box center [476, 547] width 885 height 465
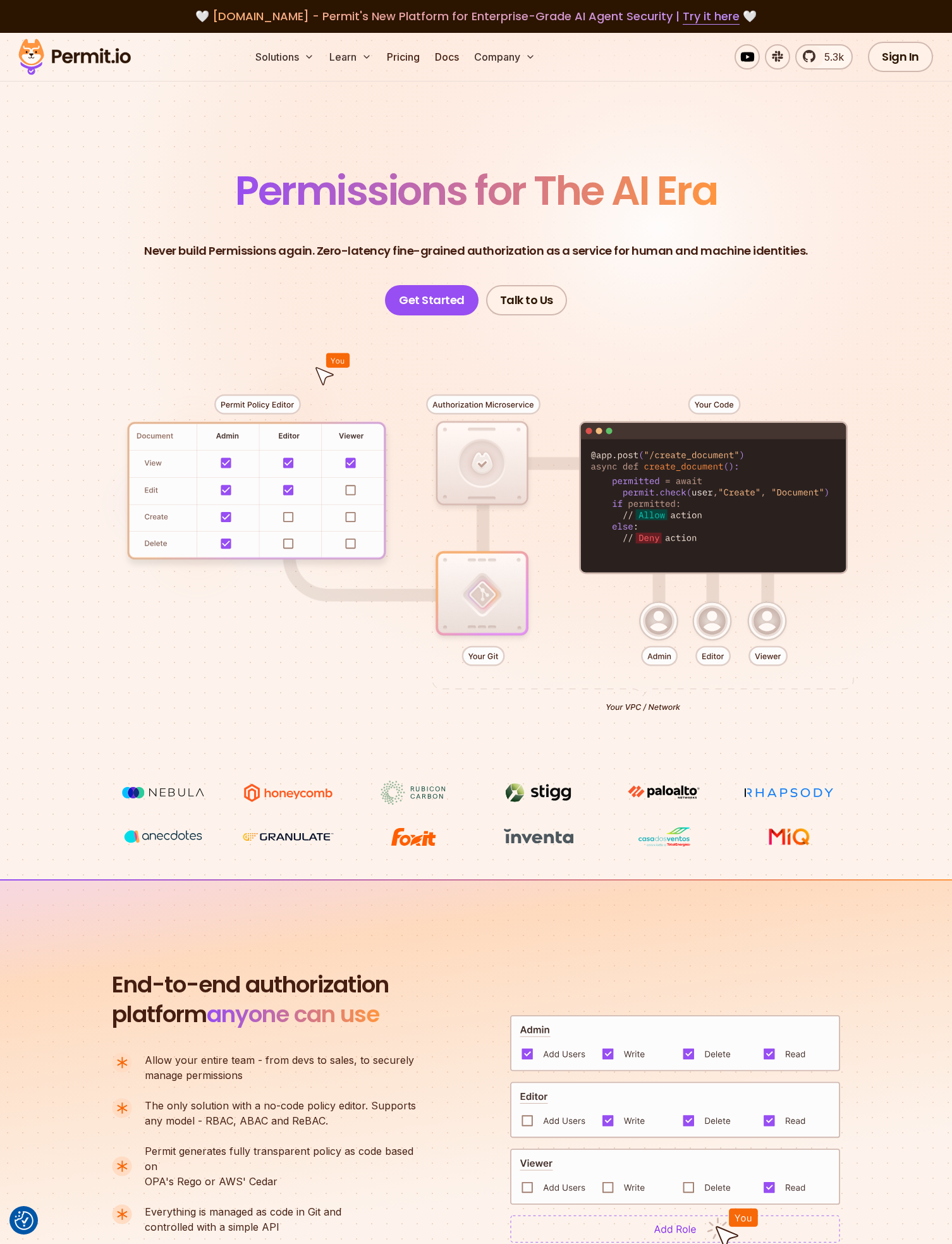
click at [793, 739] on div at bounding box center [476, 547] width 885 height 465
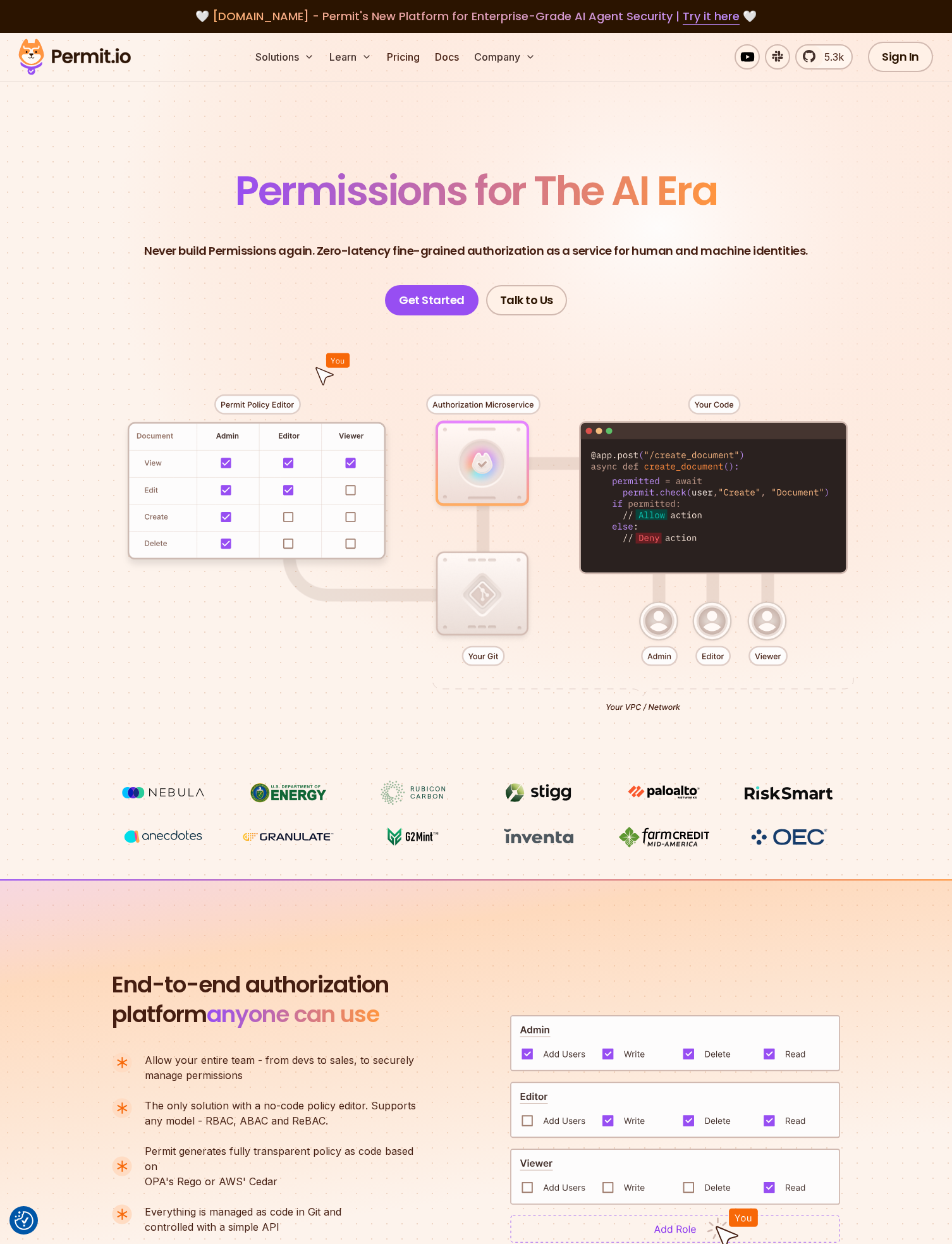
click at [381, 939] on section "End-to-end authorization platform anyone can use A no-code authorization platfo…" at bounding box center [476, 1113] width 952 height 469
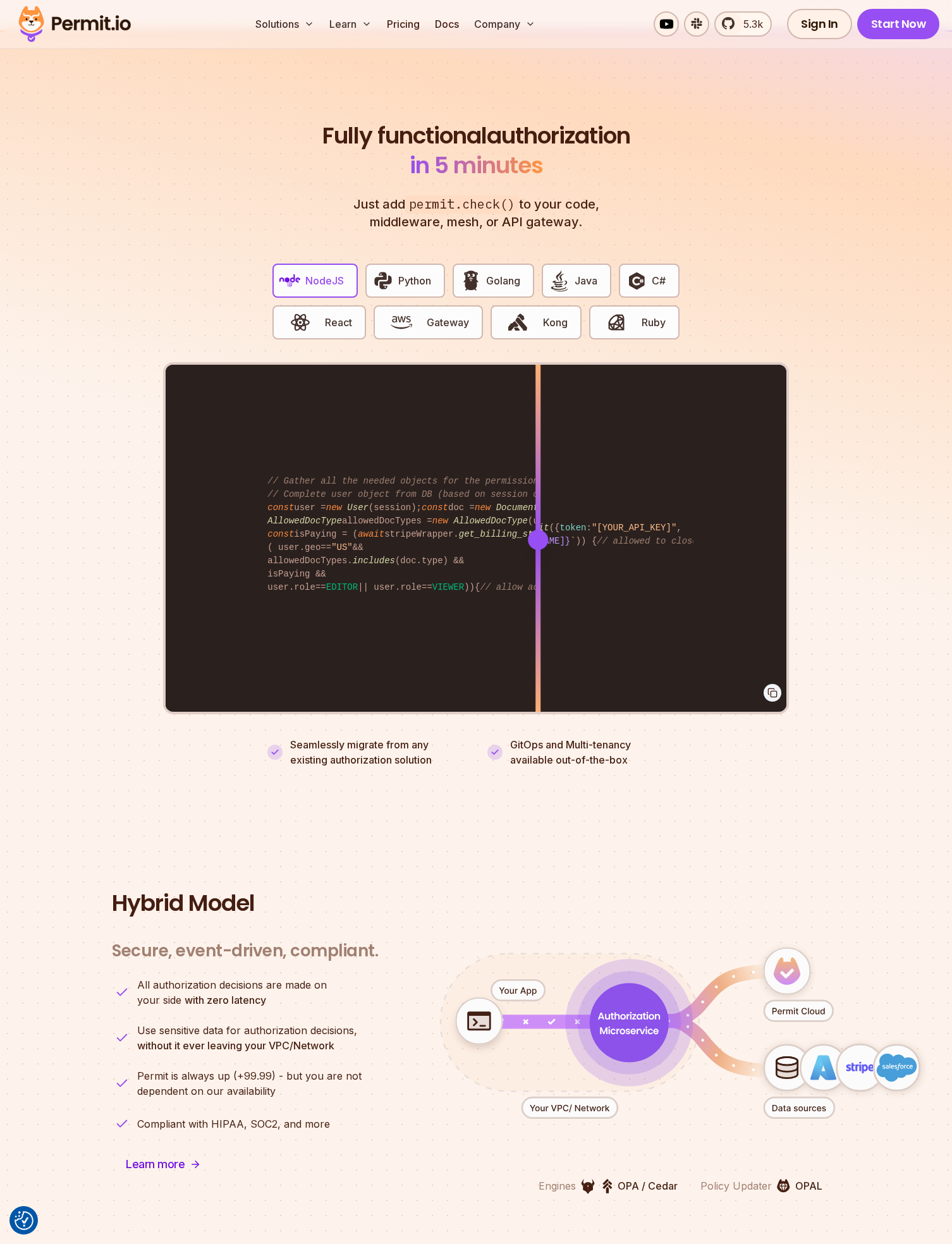
scroll to position [2412, 0]
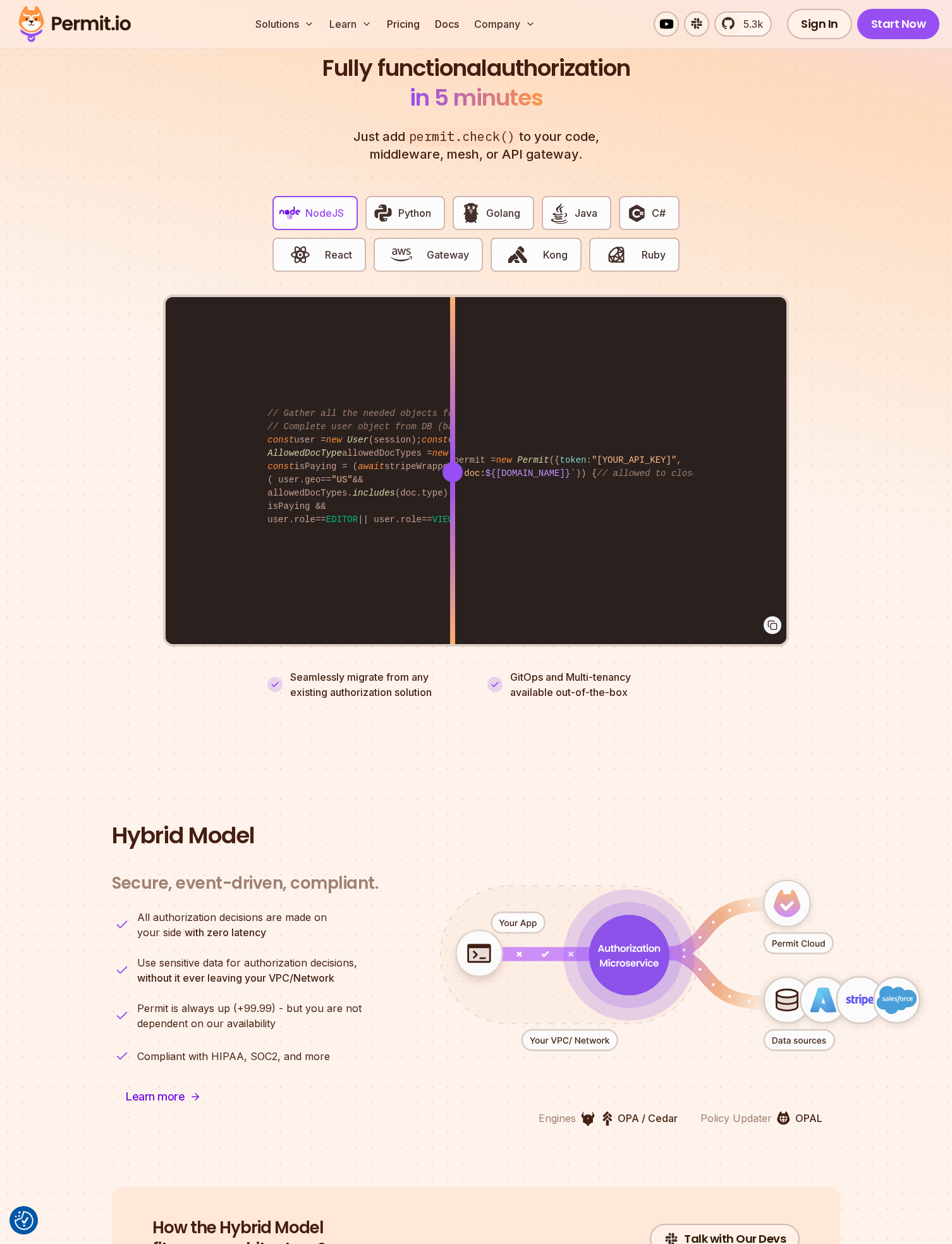
drag, startPoint x: 498, startPoint y: 463, endPoint x: 452, endPoint y: 466, distance: 46.1
click at [452, 466] on div at bounding box center [452, 471] width 5 height 349
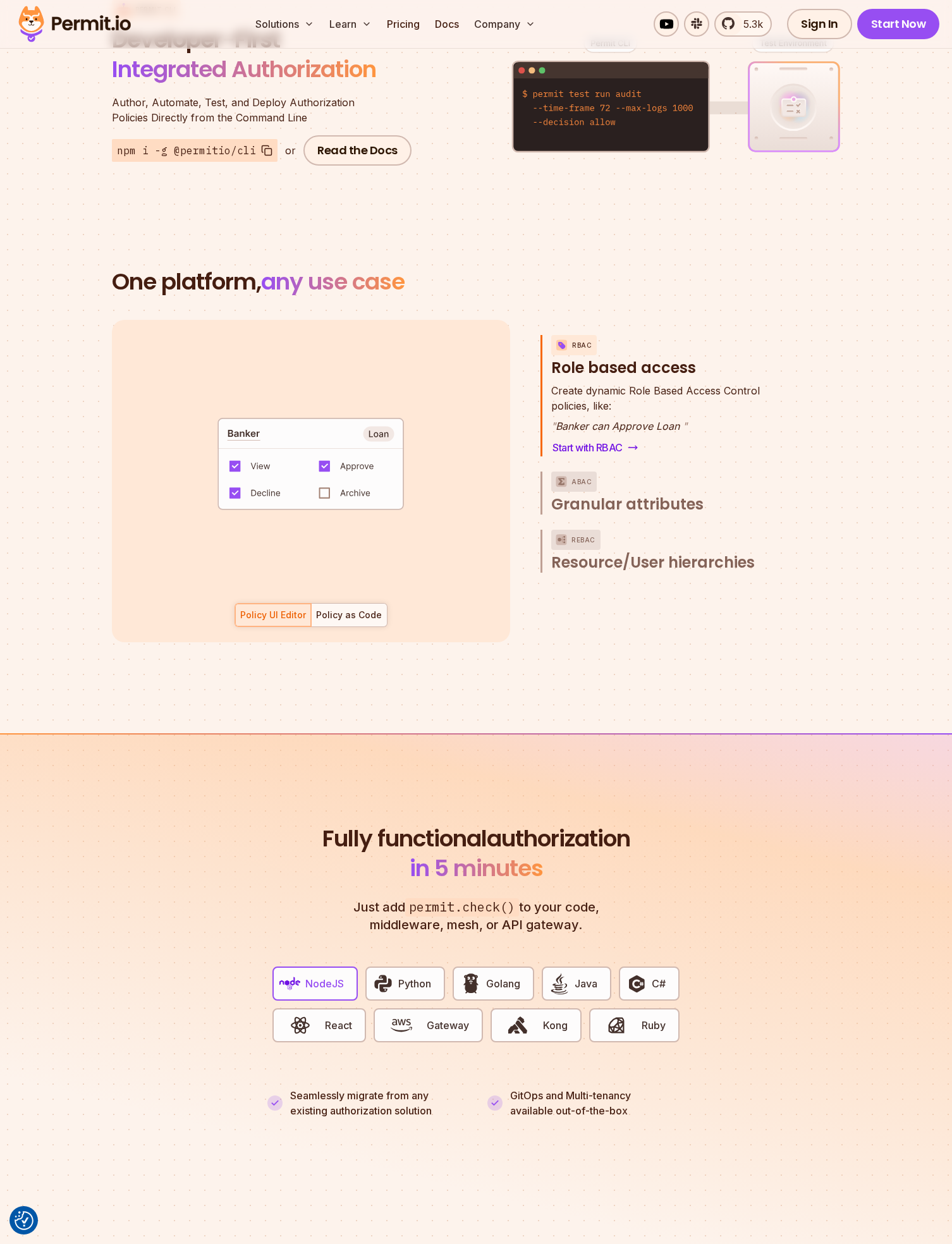
scroll to position [0, 0]
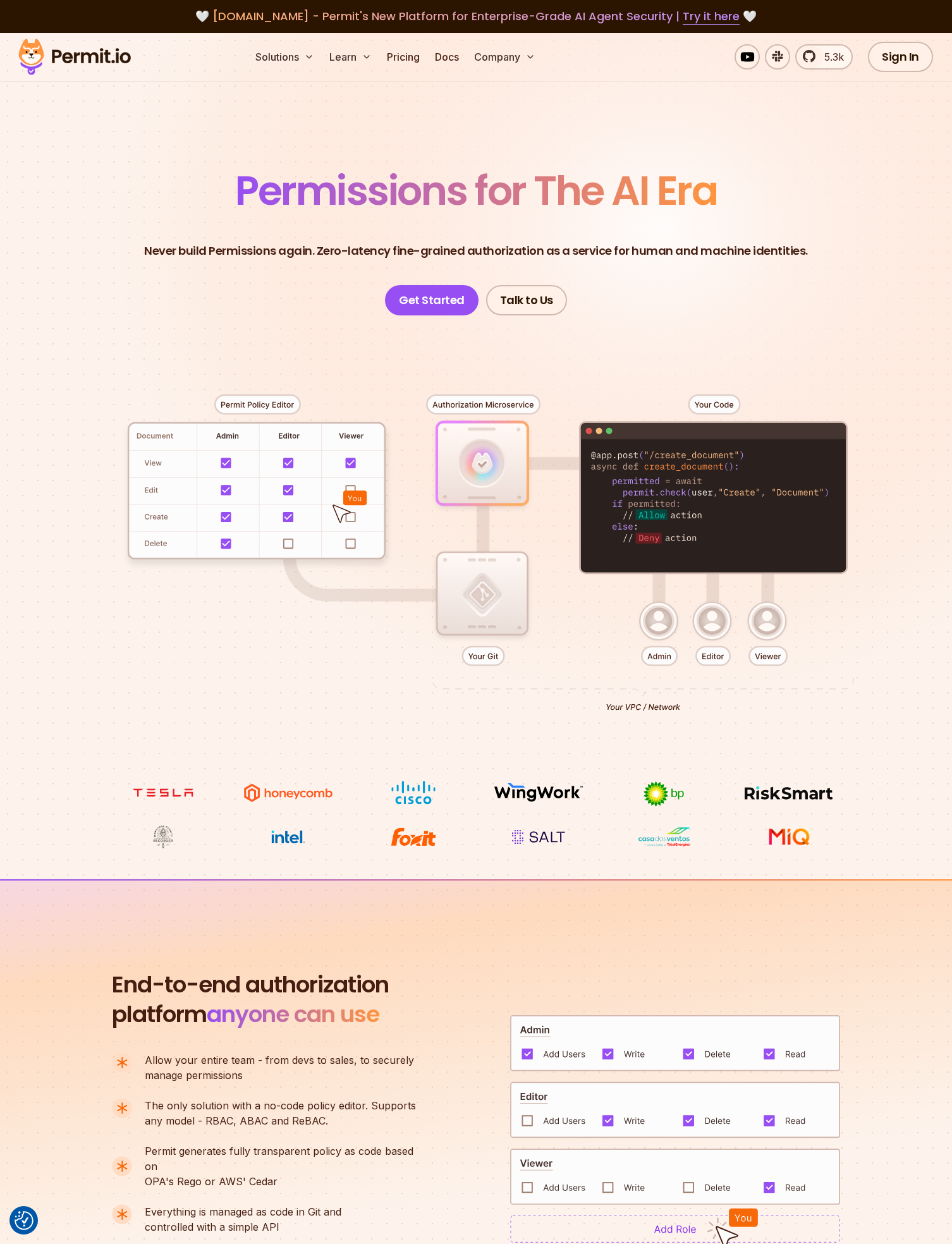
click at [854, 340] on div at bounding box center [476, 547] width 885 height 465
